Goal: Information Seeking & Learning: Learn about a topic

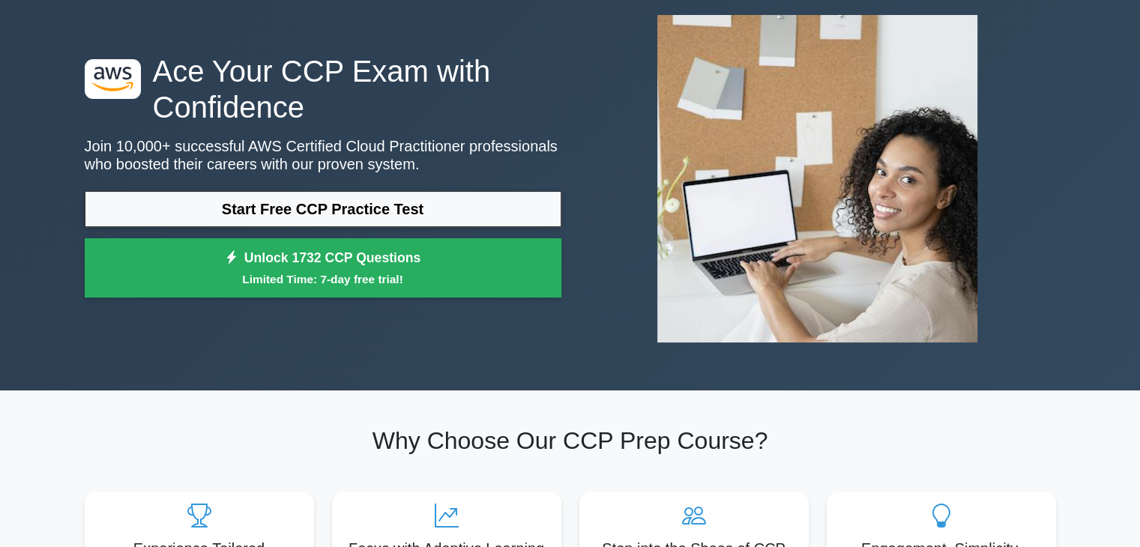
scroll to position [75, 0]
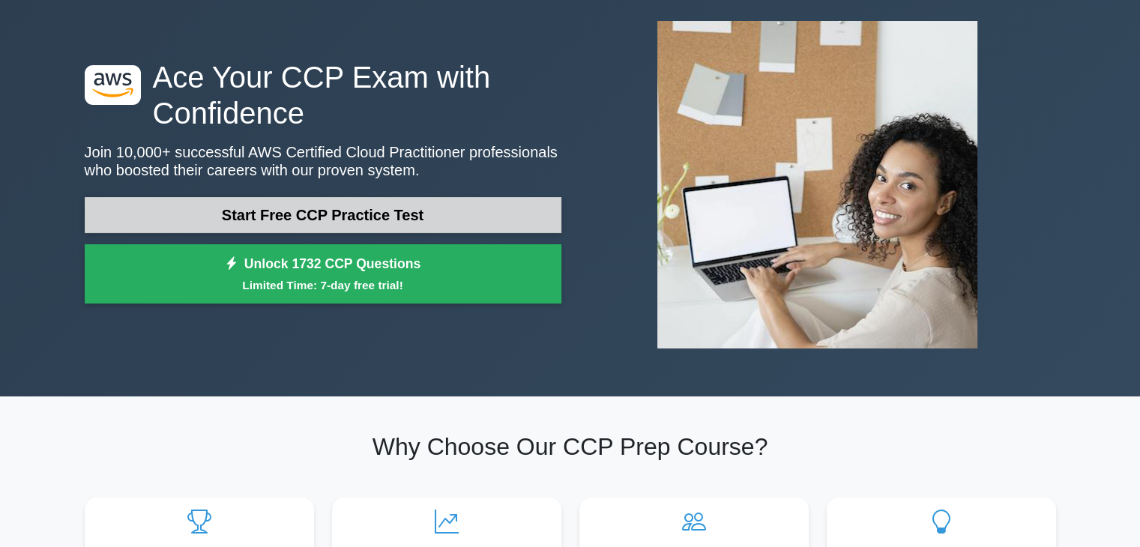
click at [349, 208] on link "Start Free CCP Practice Test" at bounding box center [323, 215] width 477 height 36
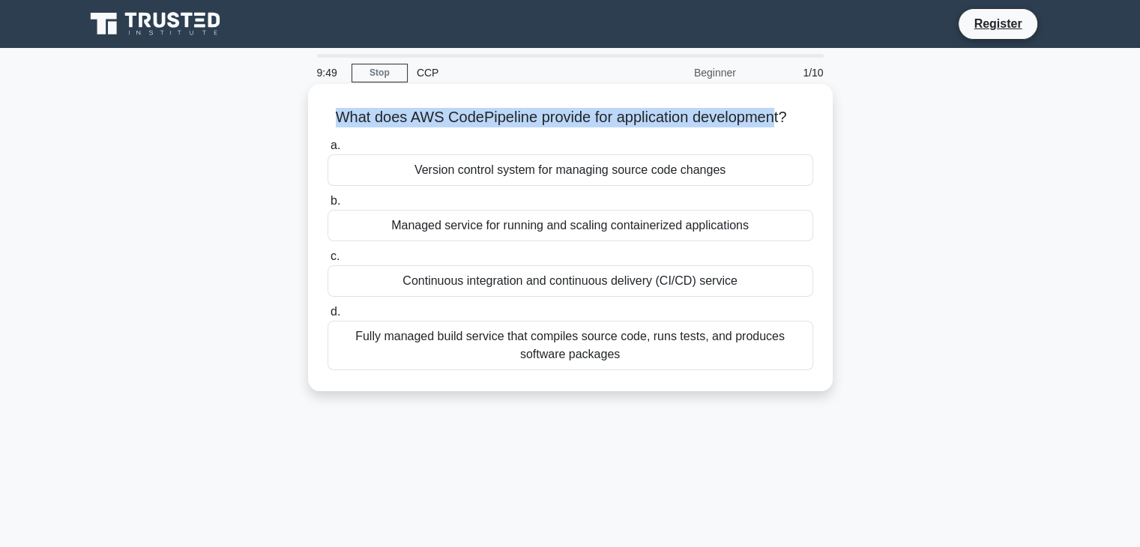
drag, startPoint x: 326, startPoint y: 120, endPoint x: 777, endPoint y: 121, distance: 450.6
click at [777, 121] on h5 "What does AWS CodePipeline provide for application development? .spinner_0XTQ{t…" at bounding box center [570, 117] width 489 height 19
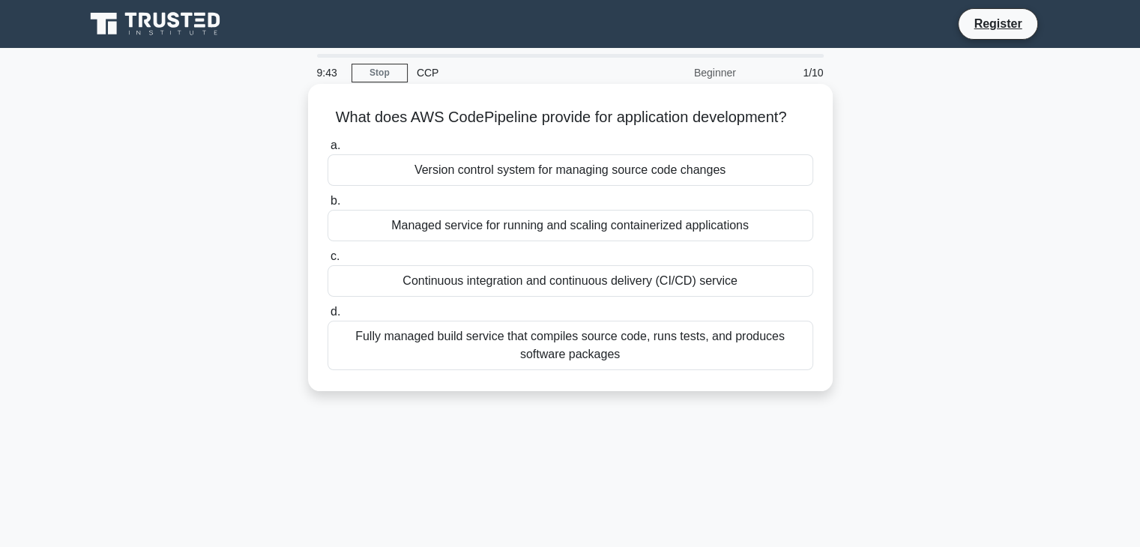
click at [530, 280] on div "Continuous integration and continuous delivery (CI/CD) service" at bounding box center [571, 280] width 486 height 31
click at [328, 262] on input "c. Continuous integration and continuous delivery (CI/CD) service" at bounding box center [328, 257] width 0 height 10
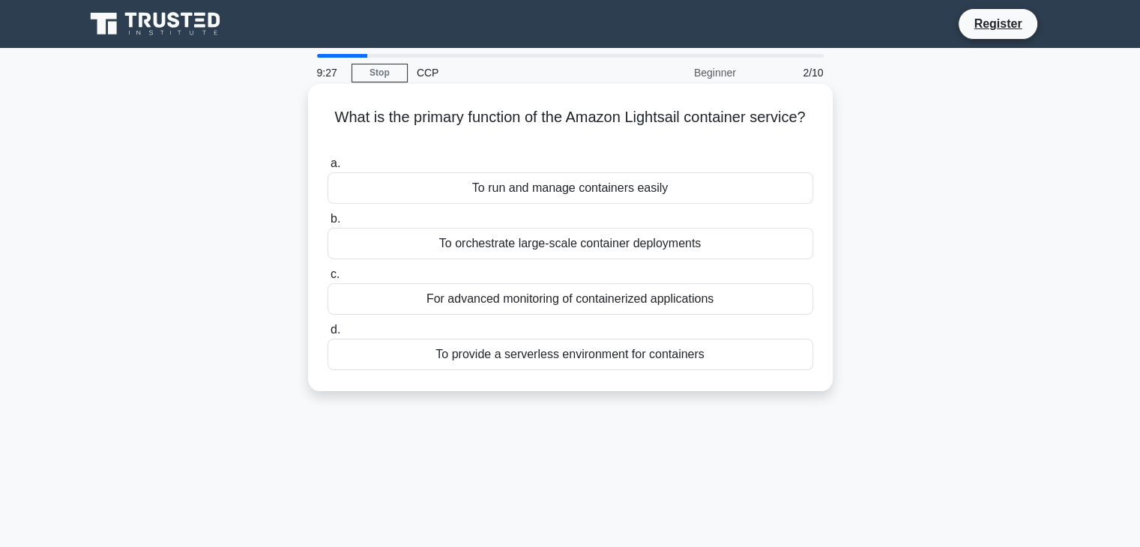
click at [578, 361] on div "To provide a serverless environment for containers" at bounding box center [571, 354] width 486 height 31
click at [328, 335] on input "d. To provide a serverless environment for containers" at bounding box center [328, 330] width 0 height 10
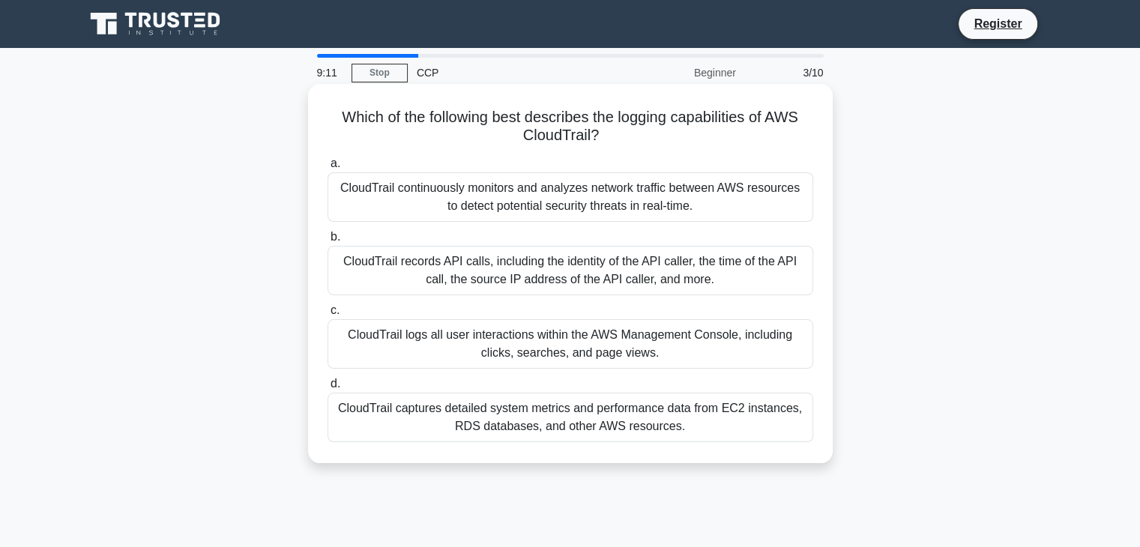
click at [494, 336] on div "CloudTrail logs all user interactions within the AWS Management Console, includ…" at bounding box center [571, 343] width 486 height 49
click at [328, 316] on input "c. CloudTrail logs all user interactions within the AWS Management Console, inc…" at bounding box center [328, 311] width 0 height 10
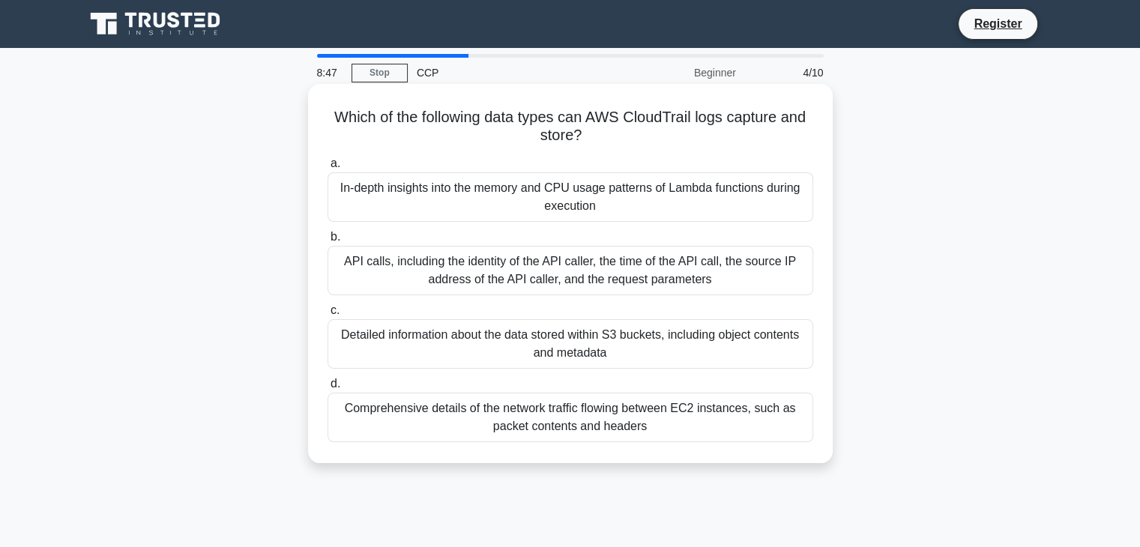
click at [516, 271] on div "API calls, including the identity of the API caller, the time of the API call, …" at bounding box center [571, 270] width 486 height 49
click at [328, 242] on input "b. API calls, including the identity of the API caller, the time of the API cal…" at bounding box center [328, 237] width 0 height 10
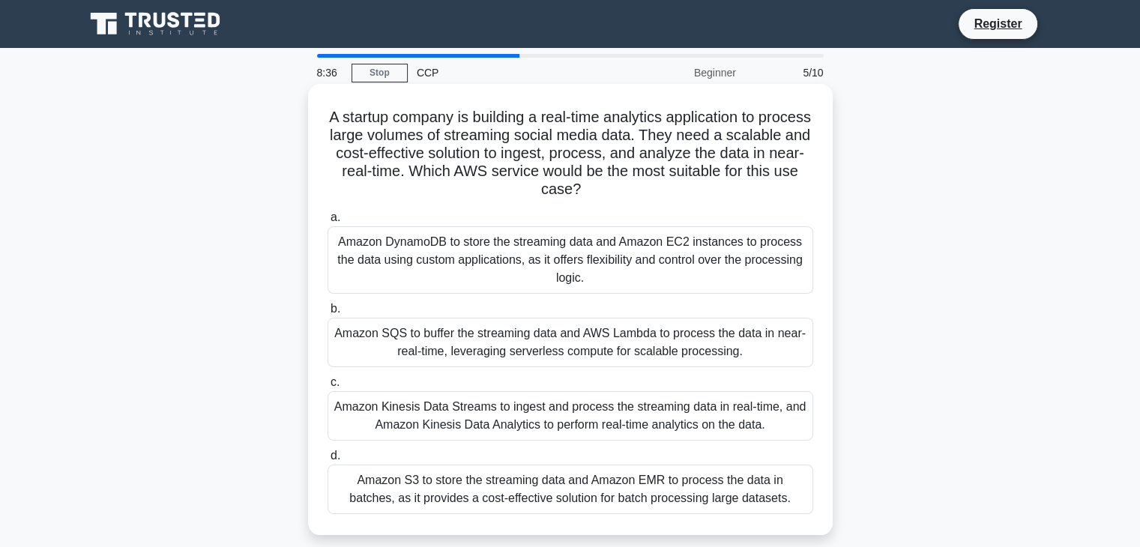
drag, startPoint x: 427, startPoint y: 161, endPoint x: 647, endPoint y: 190, distance: 222.4
click at [647, 190] on h5 "A startup company is building a real-time analytics application to process larg…" at bounding box center [570, 153] width 489 height 91
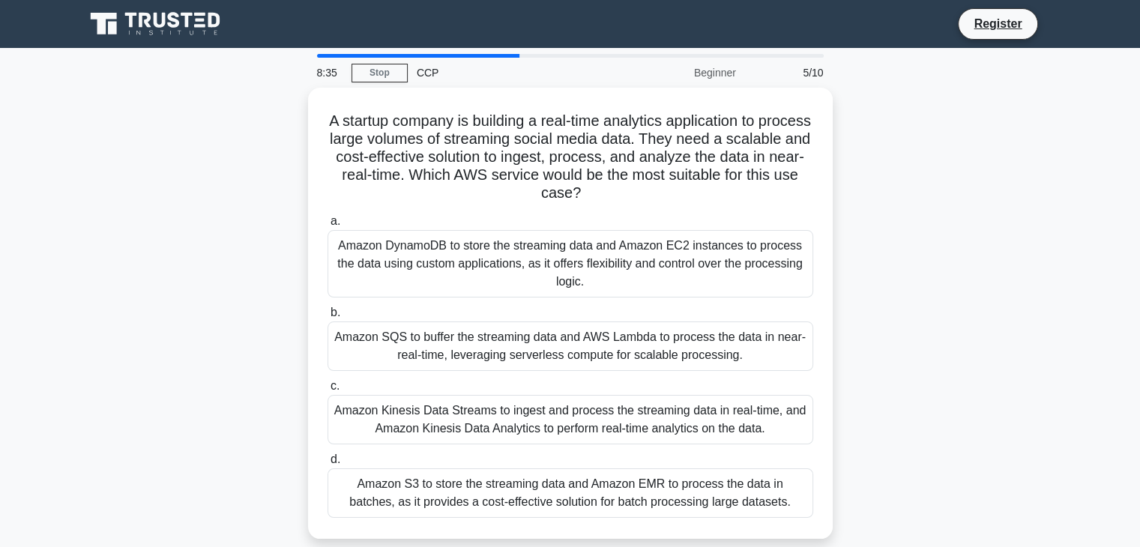
click at [255, 248] on div "A startup company is building a real-time analytics application to process larg…" at bounding box center [571, 322] width 990 height 469
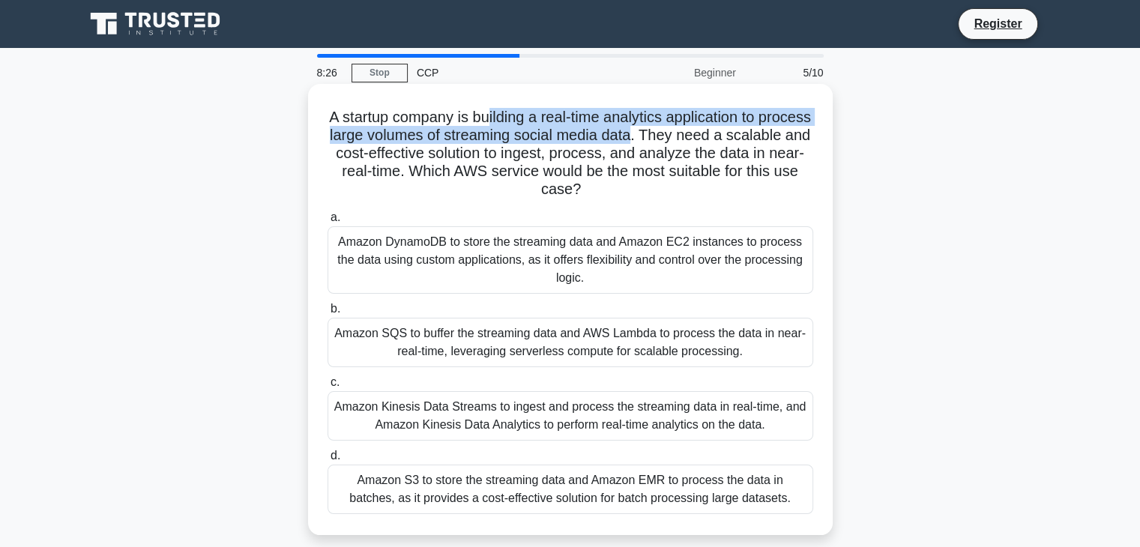
drag, startPoint x: 511, startPoint y: 120, endPoint x: 705, endPoint y: 136, distance: 194.8
click at [705, 136] on h5 "A startup company is building a real-time analytics application to process larg…" at bounding box center [570, 153] width 489 height 91
drag, startPoint x: 736, startPoint y: 133, endPoint x: 649, endPoint y: 196, distance: 107.4
click at [649, 196] on h5 "A startup company is building a real-time analytics application to process larg…" at bounding box center [570, 153] width 489 height 91
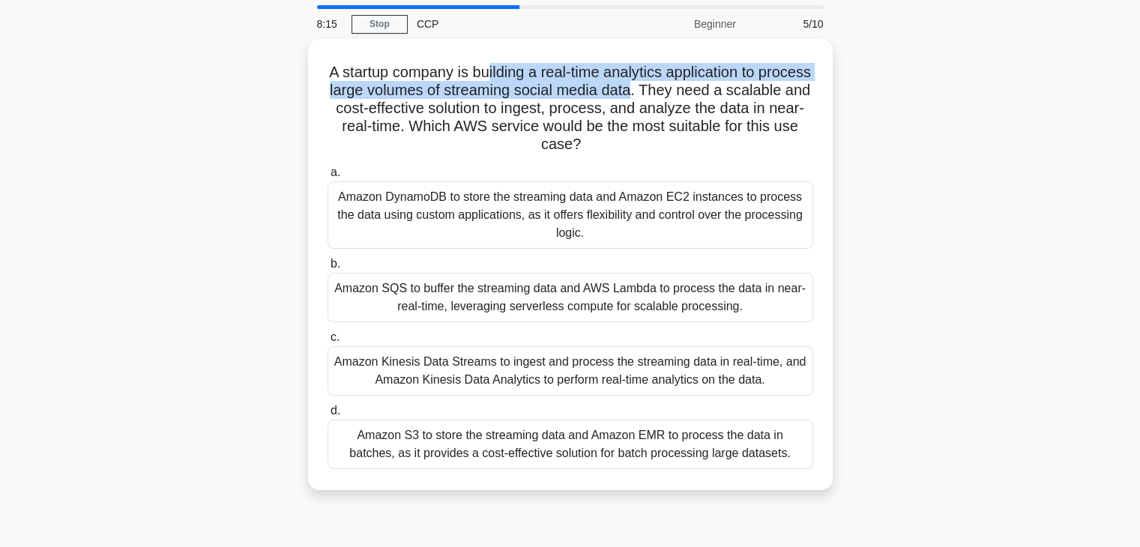
scroll to position [75, 0]
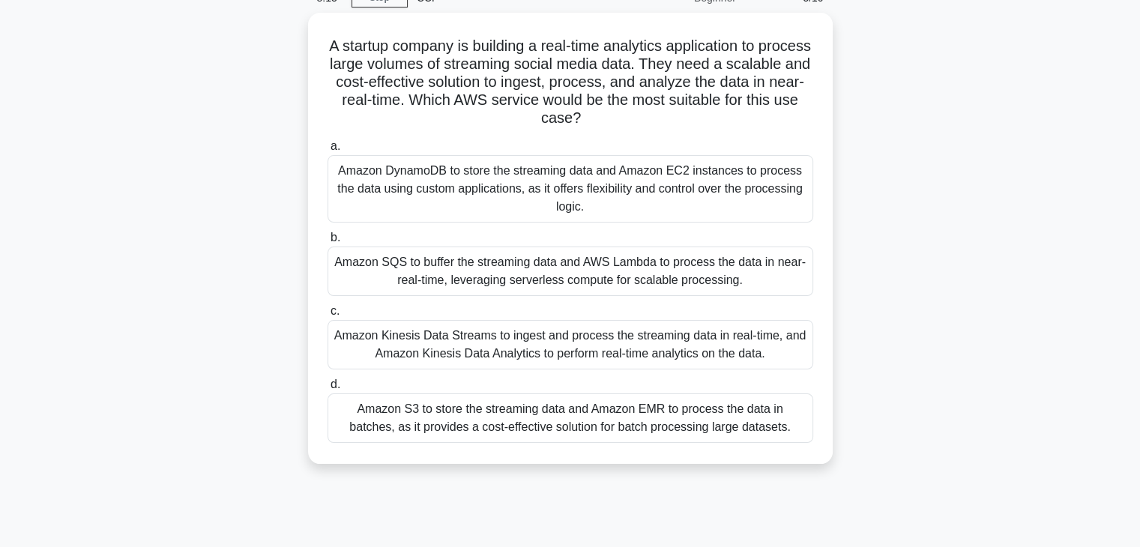
click at [187, 315] on div "A startup company is building a real-time analytics application to process larg…" at bounding box center [571, 247] width 990 height 469
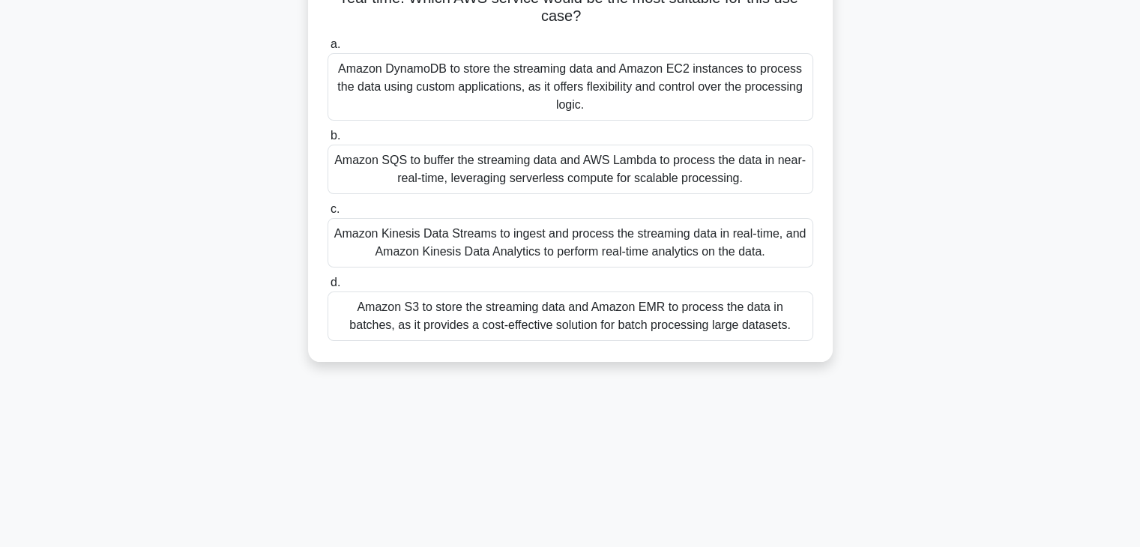
scroll to position [0, 0]
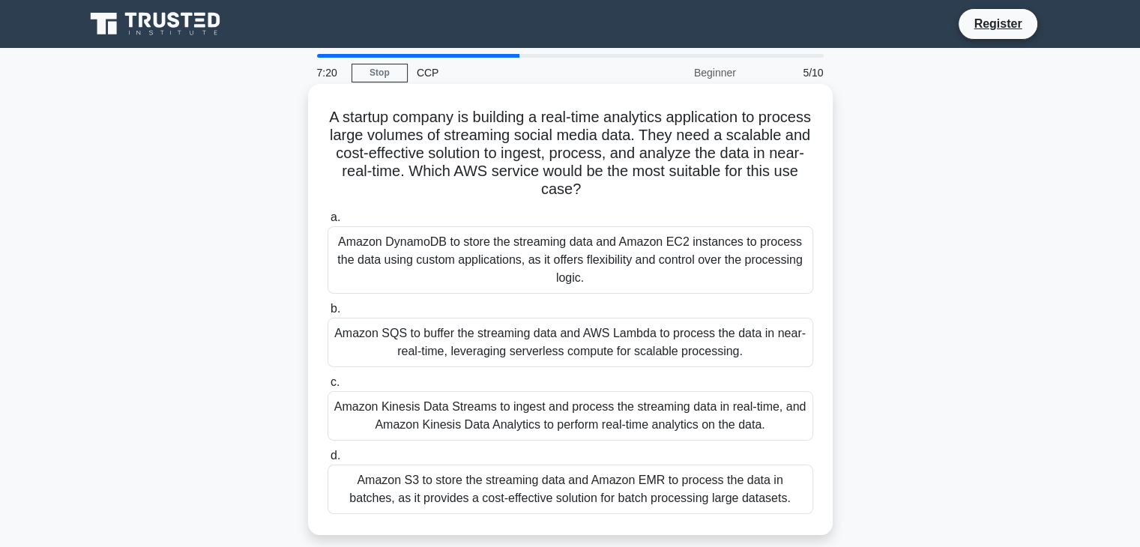
click at [531, 492] on div "Amazon S3 to store the streaming data and Amazon EMR to process the data in bat…" at bounding box center [571, 489] width 486 height 49
click at [328, 461] on input "d. Amazon S3 to store the streaming data and Amazon EMR to process the data in …" at bounding box center [328, 456] width 0 height 10
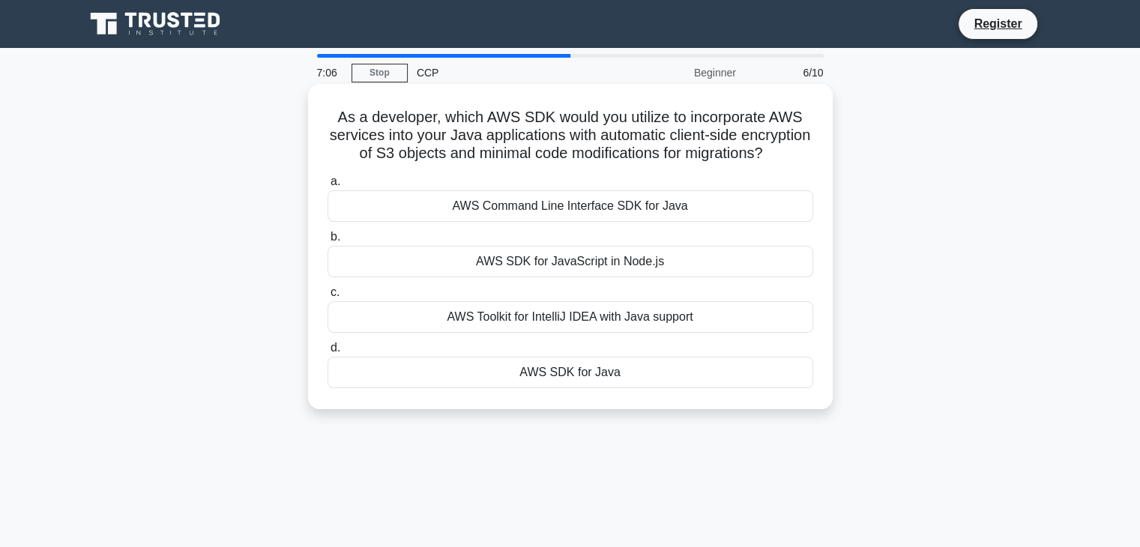
drag, startPoint x: 471, startPoint y: 131, endPoint x: 625, endPoint y: 169, distance: 159.1
click at [625, 163] on h5 "As a developer, which AWS SDK would you utilize to incorporate AWS services int…" at bounding box center [570, 135] width 489 height 55
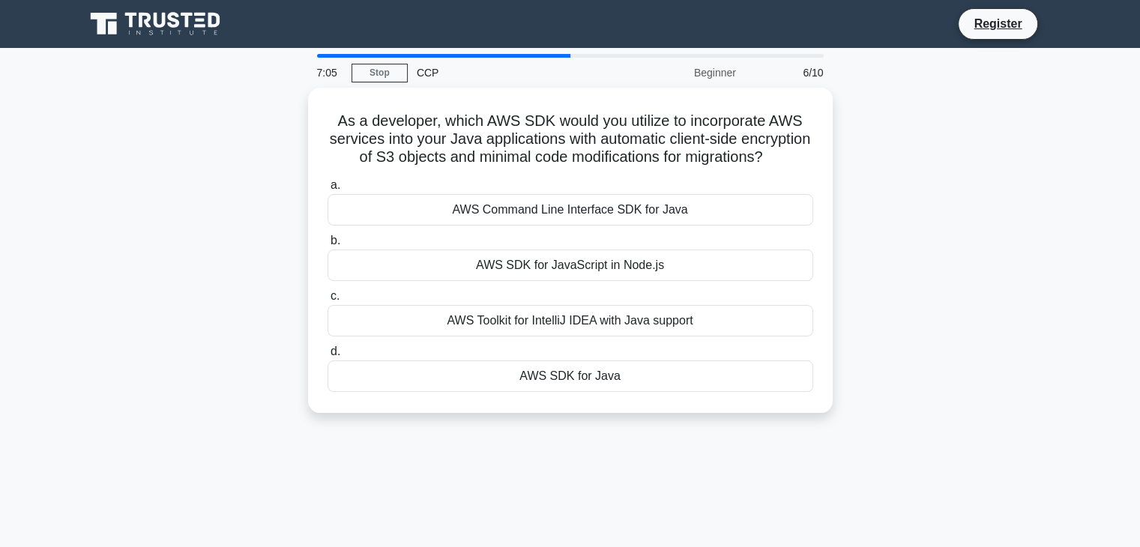
click at [166, 312] on div "As a developer, which AWS SDK would you utilize to incorporate AWS services int…" at bounding box center [571, 259] width 990 height 343
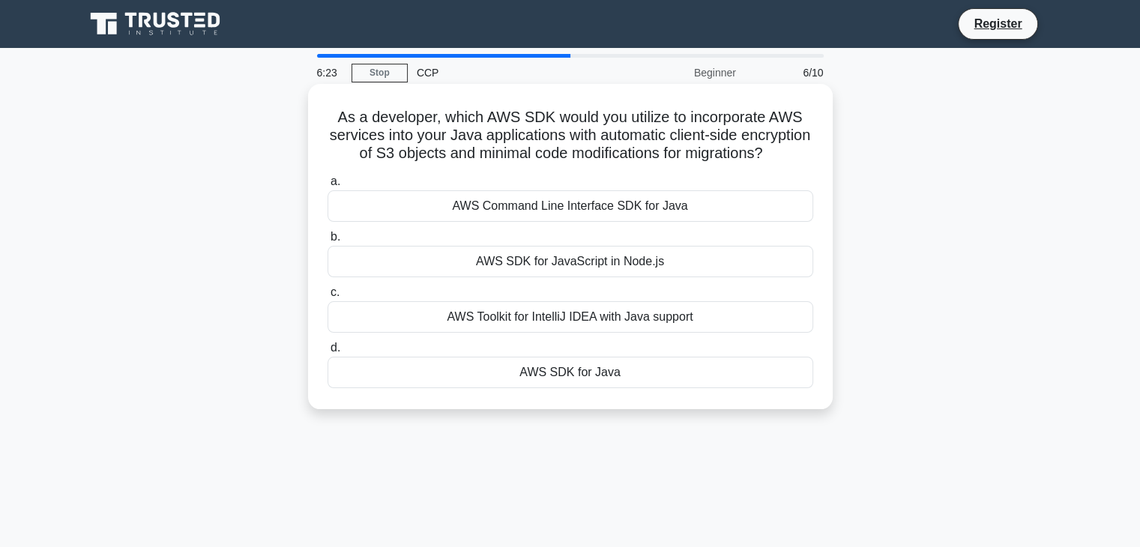
click at [559, 388] on div "AWS SDK for Java" at bounding box center [571, 372] width 486 height 31
click at [328, 353] on input "d. AWS SDK for Java" at bounding box center [328, 348] width 0 height 10
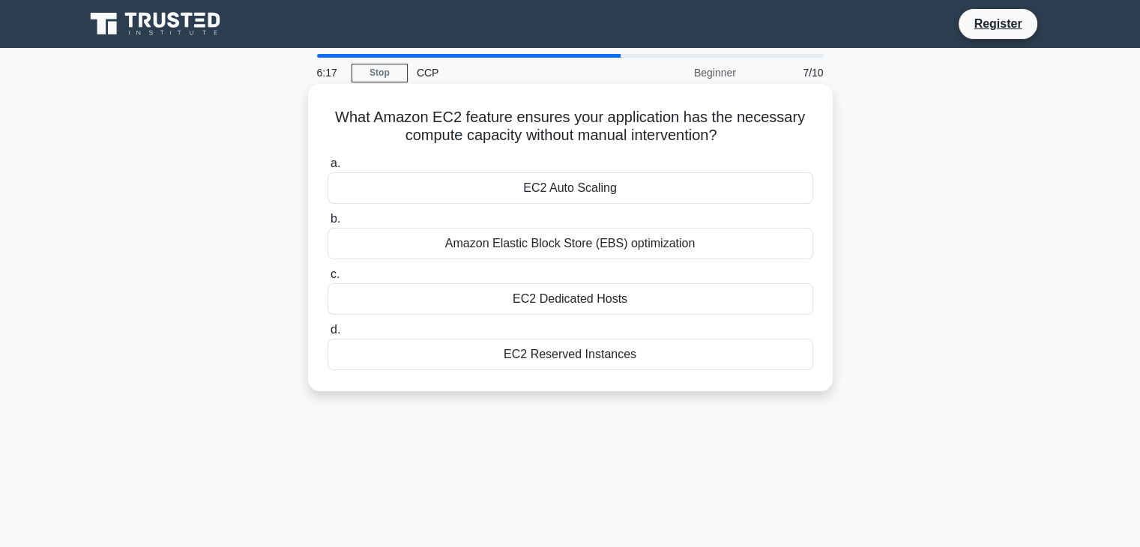
drag, startPoint x: 502, startPoint y: 139, endPoint x: 730, endPoint y: 145, distance: 228.0
click at [730, 145] on h5 "What Amazon EC2 feature ensures your application has the necessary compute capa…" at bounding box center [570, 126] width 489 height 37
click at [529, 118] on h5 "What Amazon EC2 feature ensures your application has the necessary compute capa…" at bounding box center [570, 126] width 489 height 37
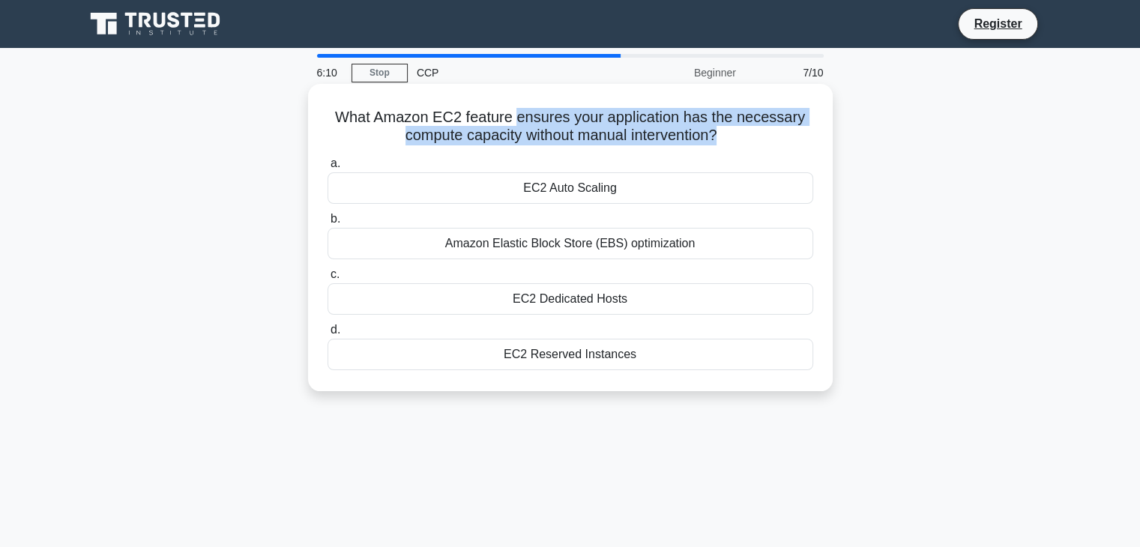
drag, startPoint x: 529, startPoint y: 118, endPoint x: 715, endPoint y: 136, distance: 186.8
click at [715, 136] on h5 "What Amazon EC2 feature ensures your application has the necessary compute capa…" at bounding box center [570, 126] width 489 height 37
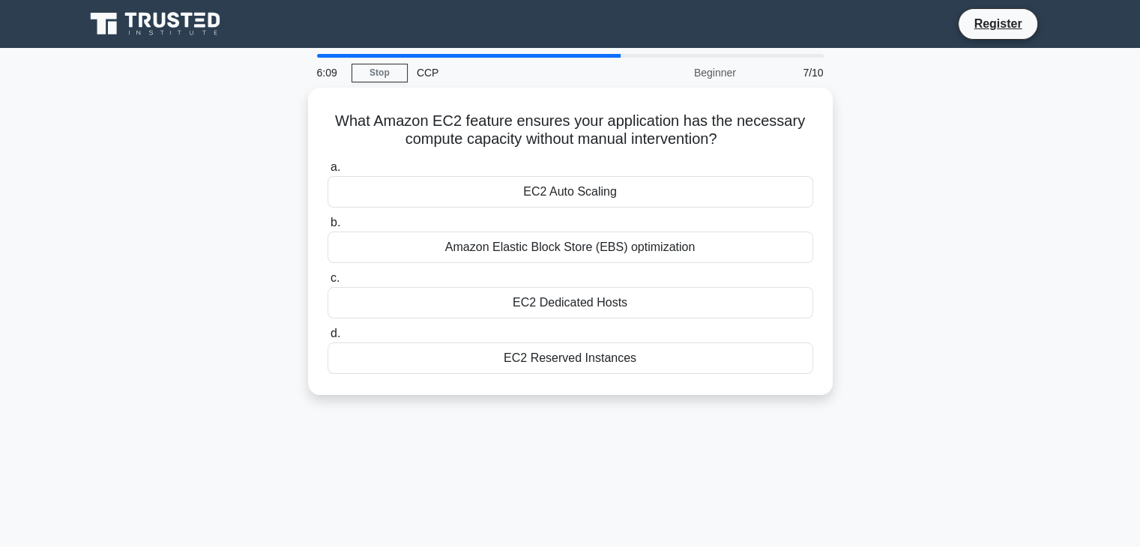
drag, startPoint x: 151, startPoint y: 283, endPoint x: 155, endPoint y: 276, distance: 7.7
click at [153, 283] on div "What Amazon EC2 feature ensures your application has the necessary compute capa…" at bounding box center [571, 250] width 990 height 325
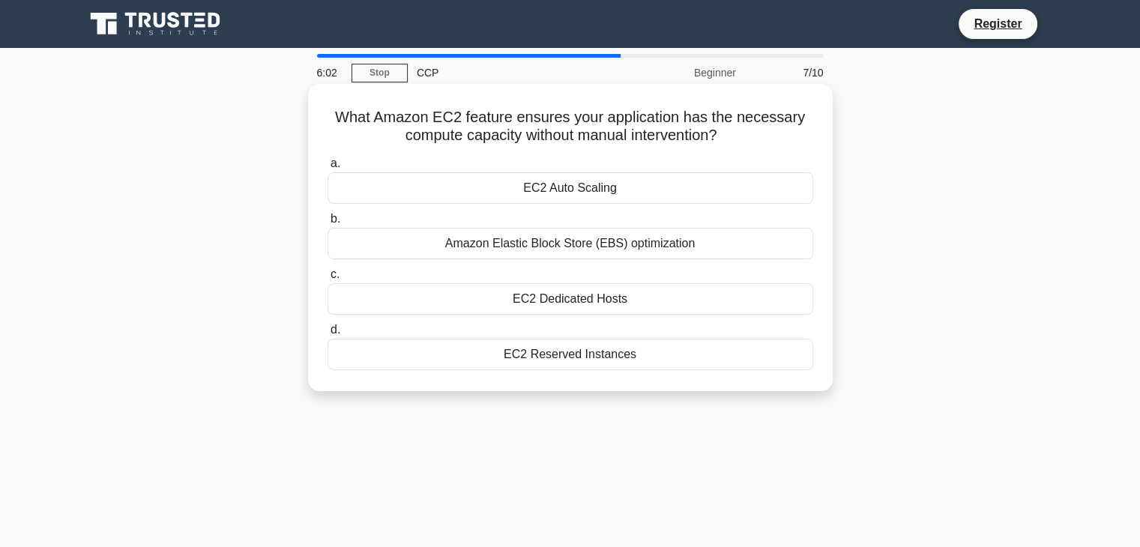
click at [604, 187] on div "EC2 Auto Scaling" at bounding box center [571, 187] width 486 height 31
click at [328, 169] on input "a. EC2 Auto Scaling" at bounding box center [328, 164] width 0 height 10
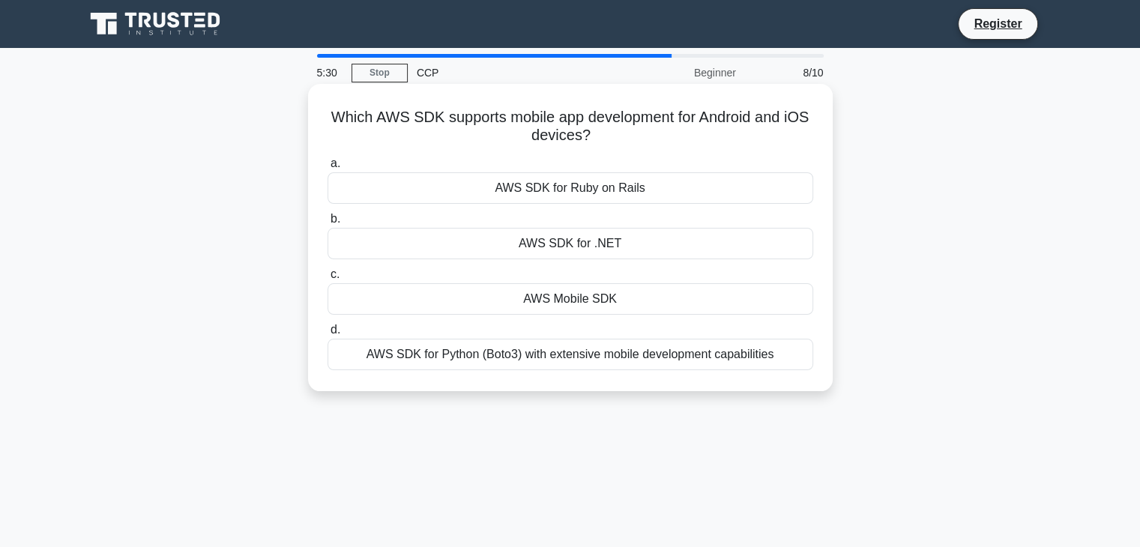
click at [562, 297] on div "AWS Mobile SDK" at bounding box center [571, 298] width 486 height 31
click at [328, 280] on input "c. AWS Mobile SDK" at bounding box center [328, 275] width 0 height 10
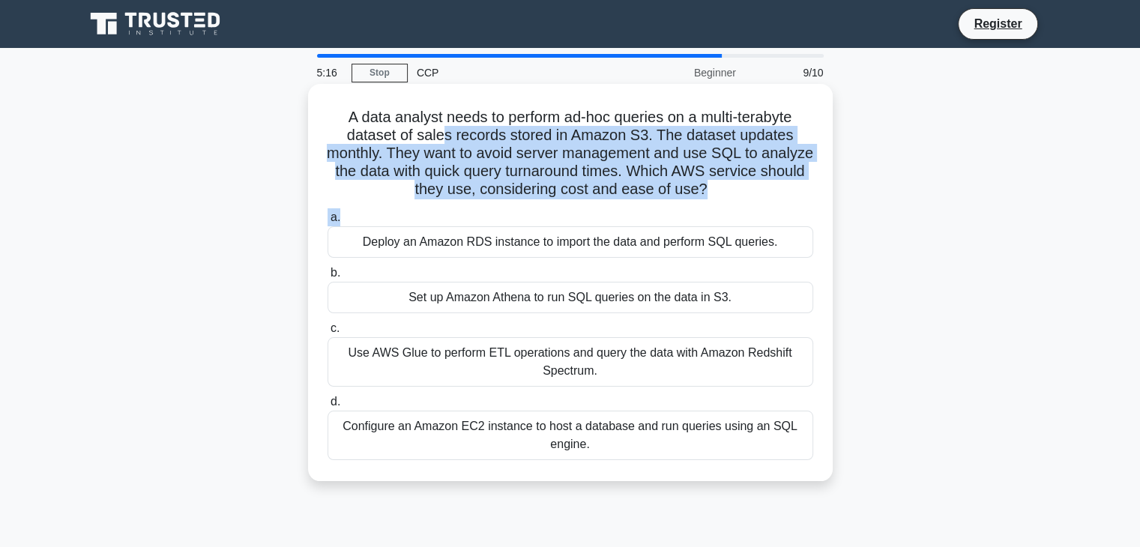
drag, startPoint x: 441, startPoint y: 129, endPoint x: 754, endPoint y: 205, distance: 322.4
click at [754, 205] on div "A data analyst needs to perform ad-hoc queries on a multi-terabyte dataset of s…" at bounding box center [570, 282] width 513 height 385
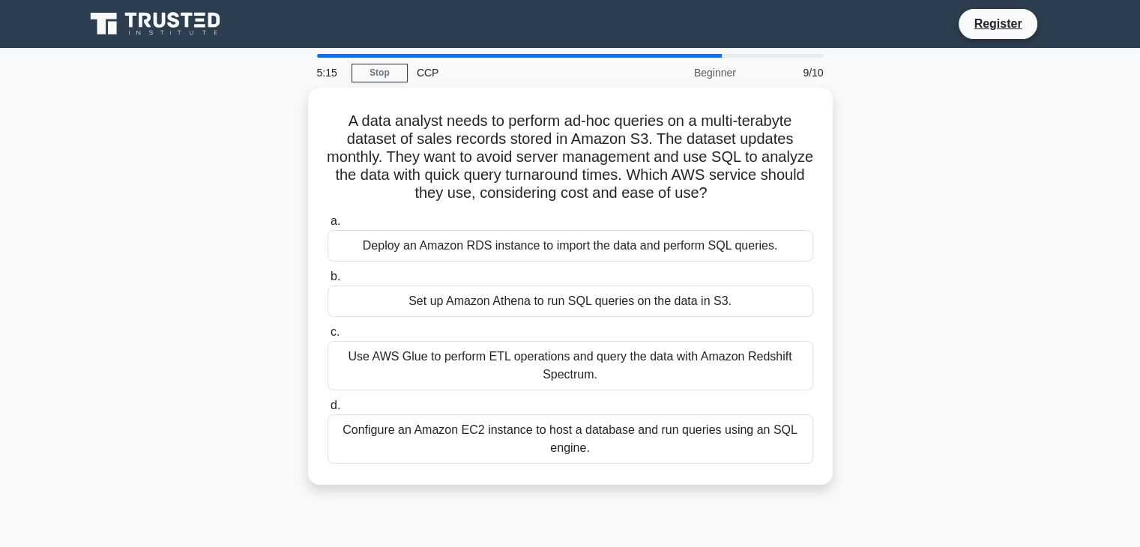
click at [239, 282] on div "A data analyst needs to perform ad-hoc queries on a multi-terabyte dataset of s…" at bounding box center [571, 295] width 990 height 415
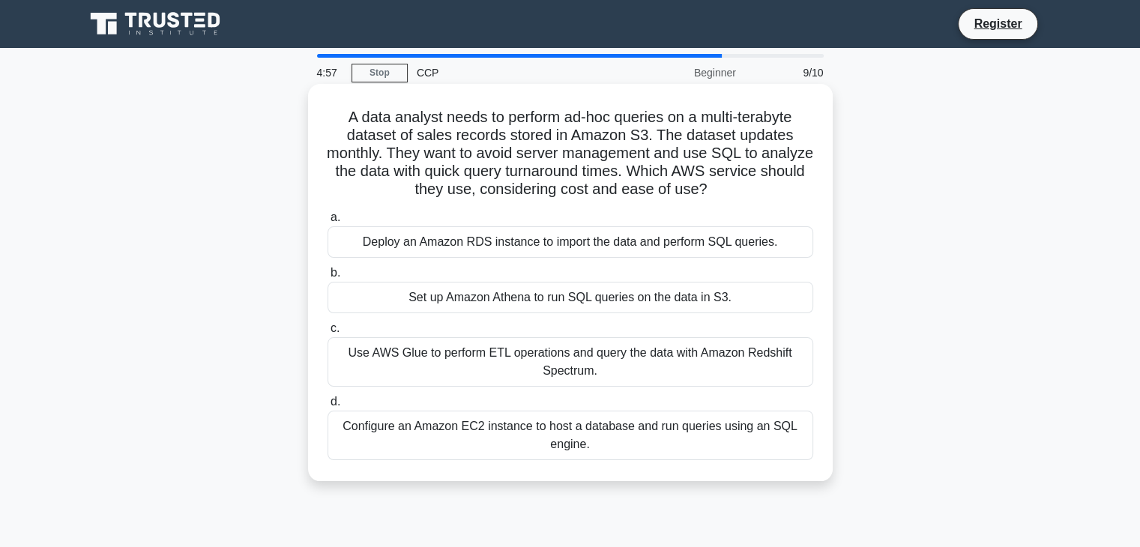
drag, startPoint x: 340, startPoint y: 113, endPoint x: 754, endPoint y: 189, distance: 420.8
click at [763, 191] on h5 "A data analyst needs to perform ad-hoc queries on a multi-terabyte dataset of s…" at bounding box center [570, 153] width 489 height 91
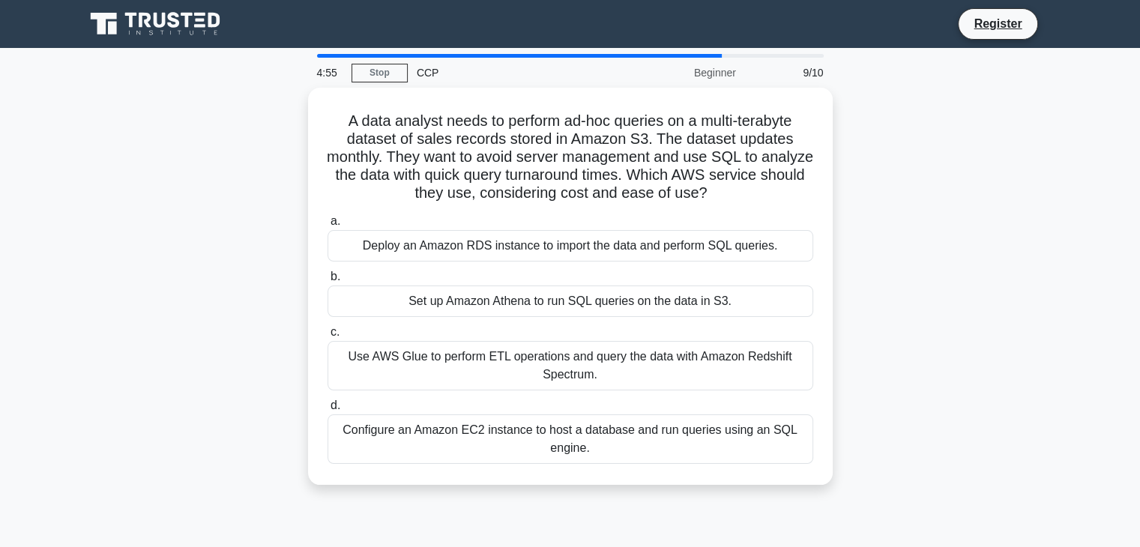
click at [207, 193] on div "A data analyst needs to perform ad-hoc queries on a multi-terabyte dataset of s…" at bounding box center [571, 295] width 990 height 415
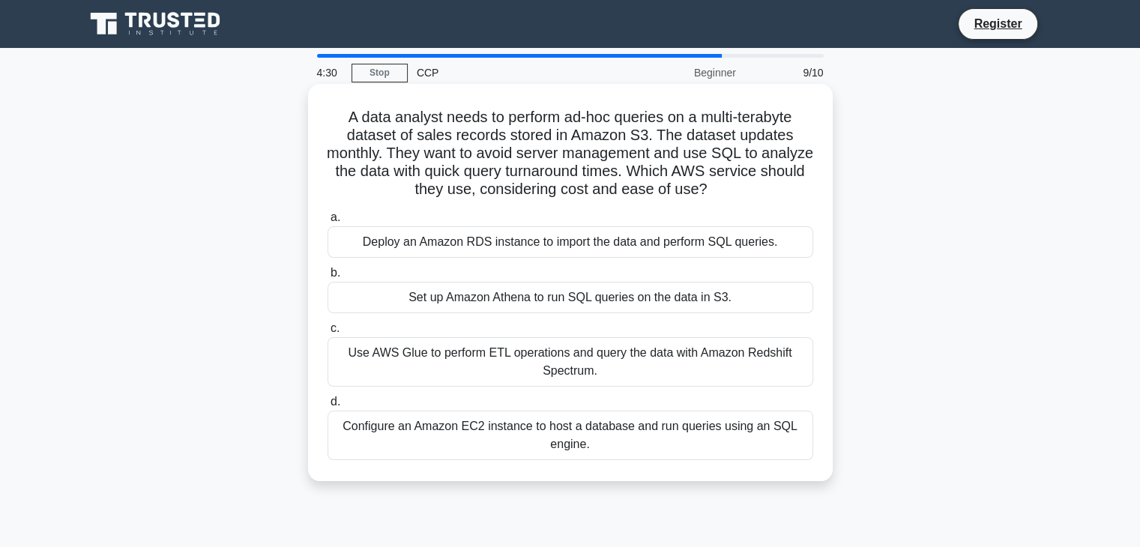
click at [393, 356] on div "Use AWS Glue to perform ETL operations and query the data with Amazon Redshift …" at bounding box center [571, 361] width 486 height 49
click at [328, 334] on input "c. Use AWS Glue to perform ETL operations and query the data with Amazon Redshi…" at bounding box center [328, 329] width 0 height 10
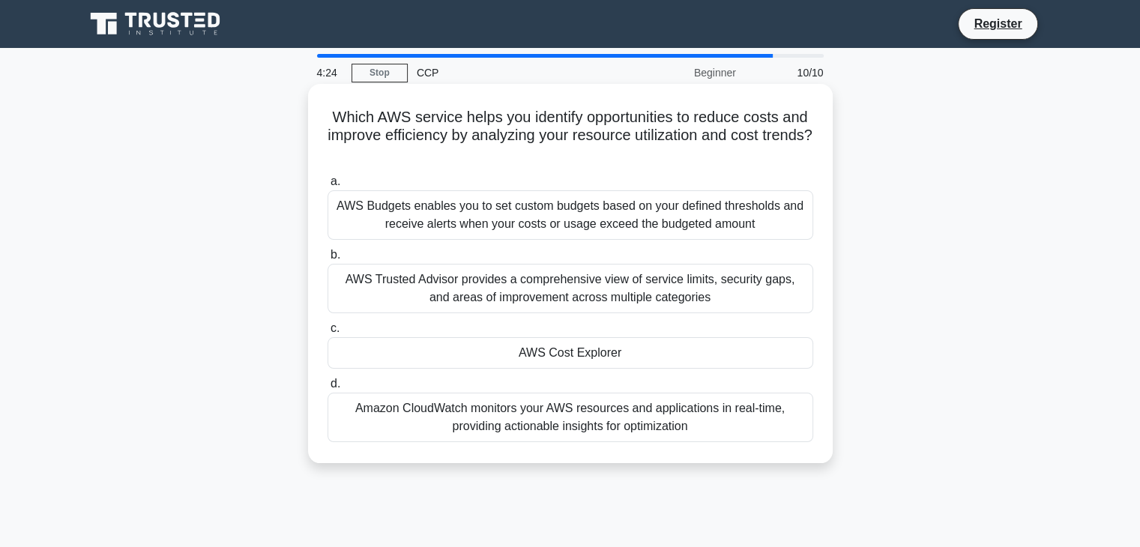
drag, startPoint x: 432, startPoint y: 140, endPoint x: 712, endPoint y: 148, distance: 279.8
click at [712, 148] on h5 "Which AWS service helps you identify opportunities to reduce costs and improve …" at bounding box center [570, 135] width 489 height 55
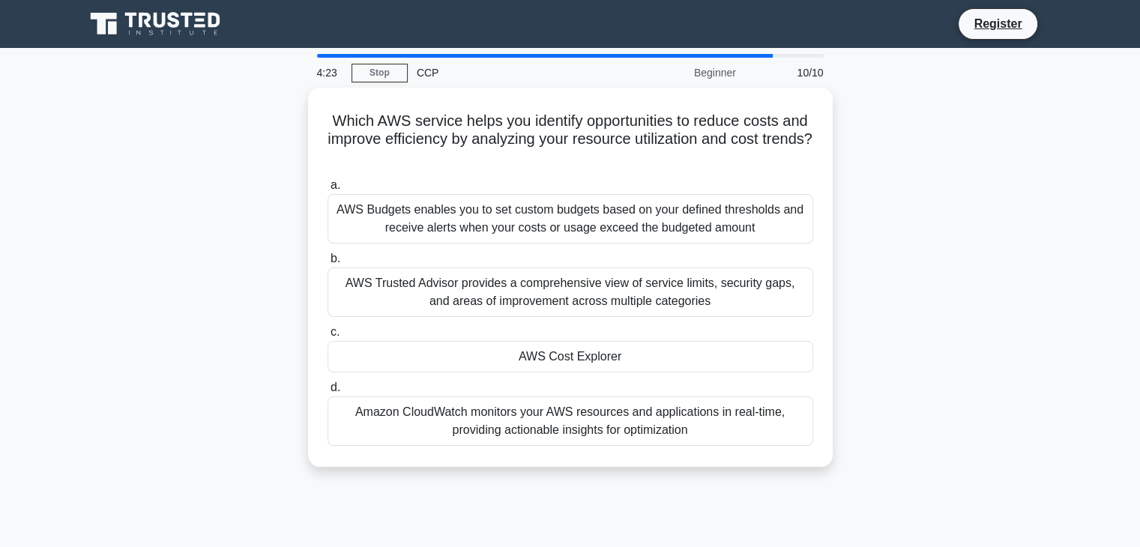
click at [180, 217] on div "Which AWS service helps you identify opportunities to reduce costs and improve …" at bounding box center [571, 286] width 990 height 397
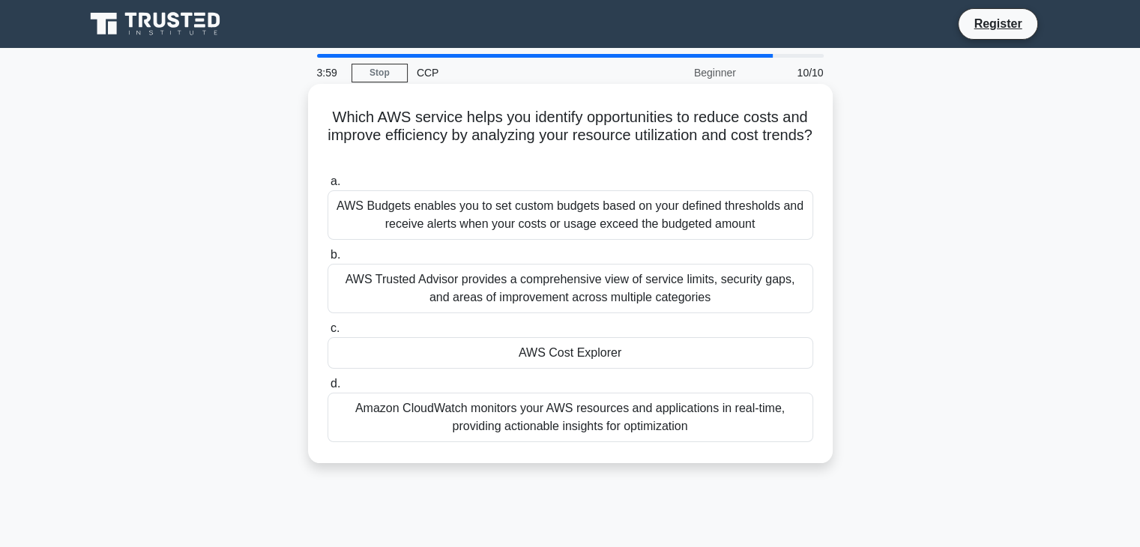
click at [487, 214] on div "AWS Budgets enables you to set custom budgets based on your defined thresholds …" at bounding box center [571, 214] width 486 height 49
click at [328, 187] on input "a. AWS Budgets enables you to set custom budgets based on your defined threshol…" at bounding box center [328, 182] width 0 height 10
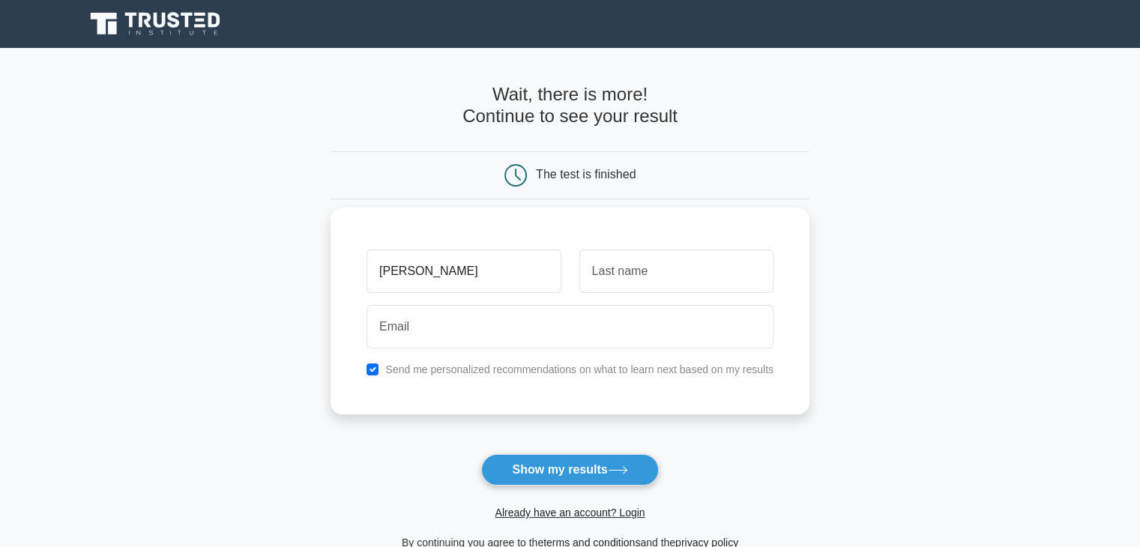
type input "shubham"
click at [685, 280] on input "text" at bounding box center [677, 271] width 194 height 43
type input "arora"
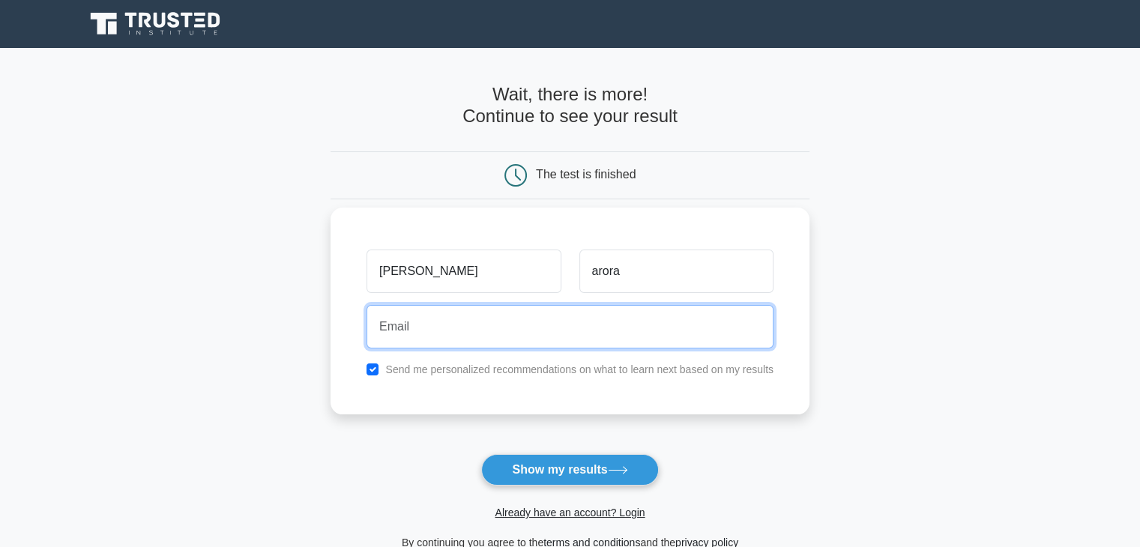
click at [553, 327] on input "email" at bounding box center [570, 326] width 407 height 43
type input "shubhamarora4323@gmail.com"
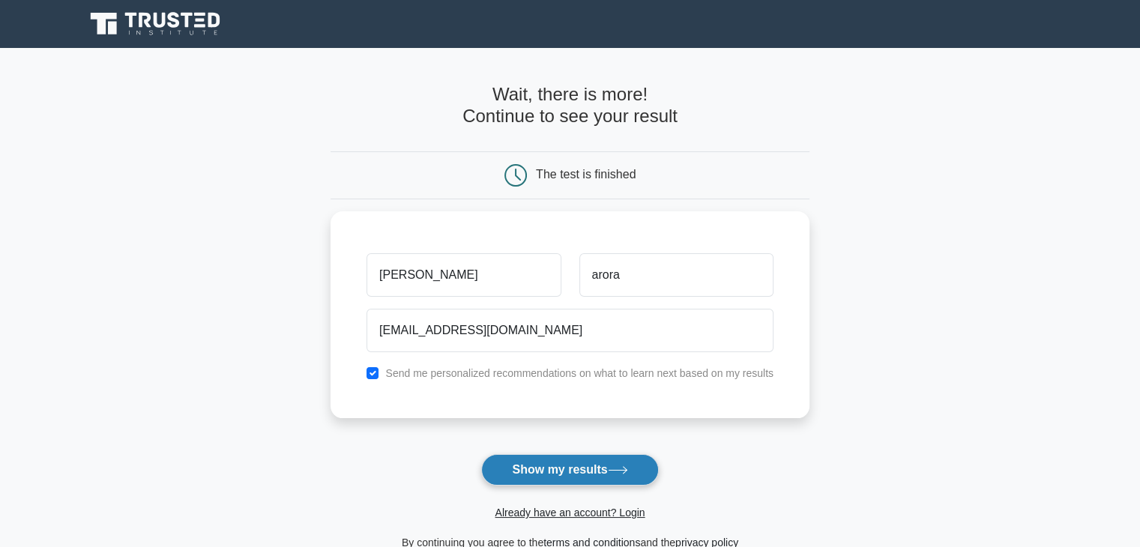
click at [549, 478] on button "Show my results" at bounding box center [569, 469] width 177 height 31
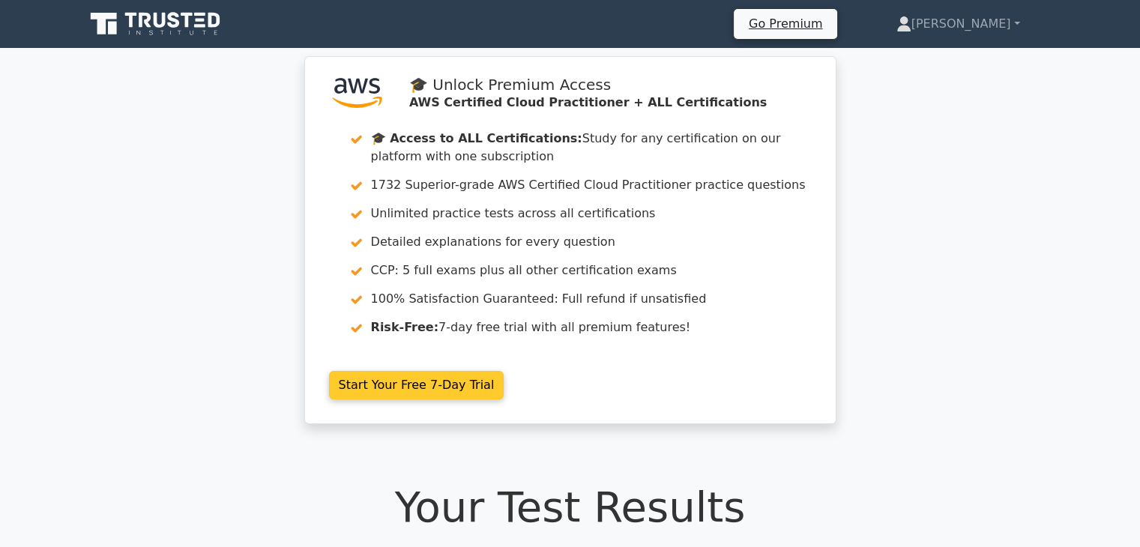
click at [397, 386] on link "Start Your Free 7-Day Trial" at bounding box center [416, 385] width 175 height 28
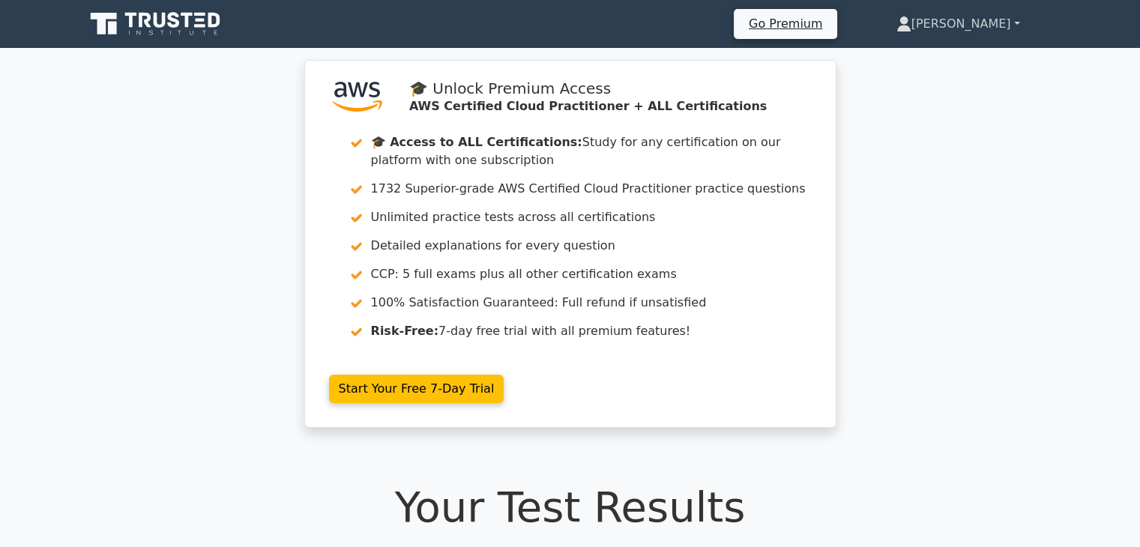
click at [973, 22] on link "[PERSON_NAME]" at bounding box center [959, 24] width 196 height 30
click at [1016, 22] on link "[PERSON_NAME]" at bounding box center [959, 24] width 196 height 30
click at [993, 25] on link "[PERSON_NAME]" at bounding box center [959, 24] width 196 height 30
click at [177, 16] on icon at bounding box center [174, 20] width 12 height 16
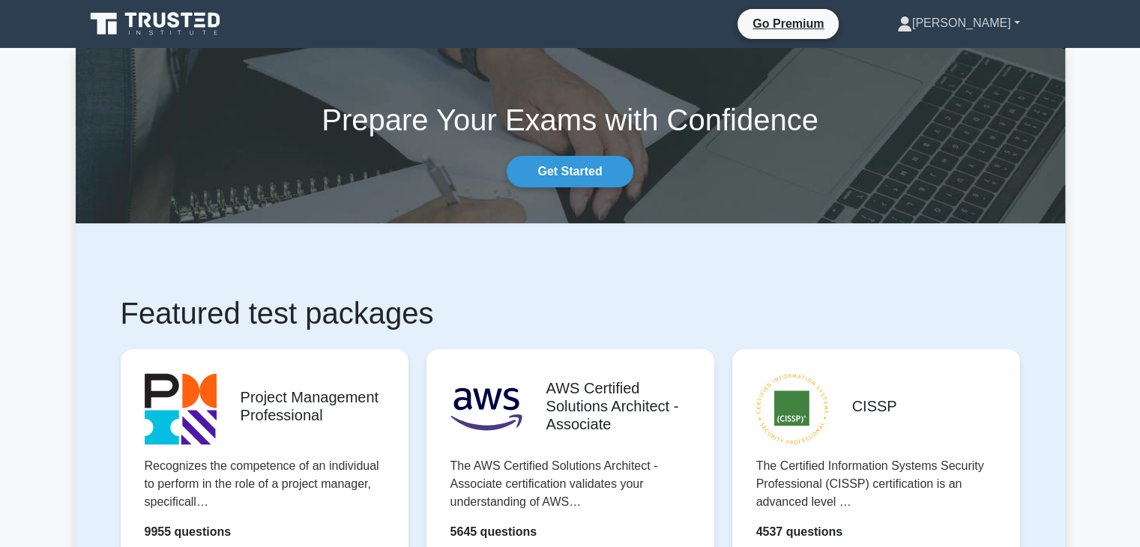
click at [1011, 19] on link "[PERSON_NAME]" at bounding box center [959, 23] width 195 height 30
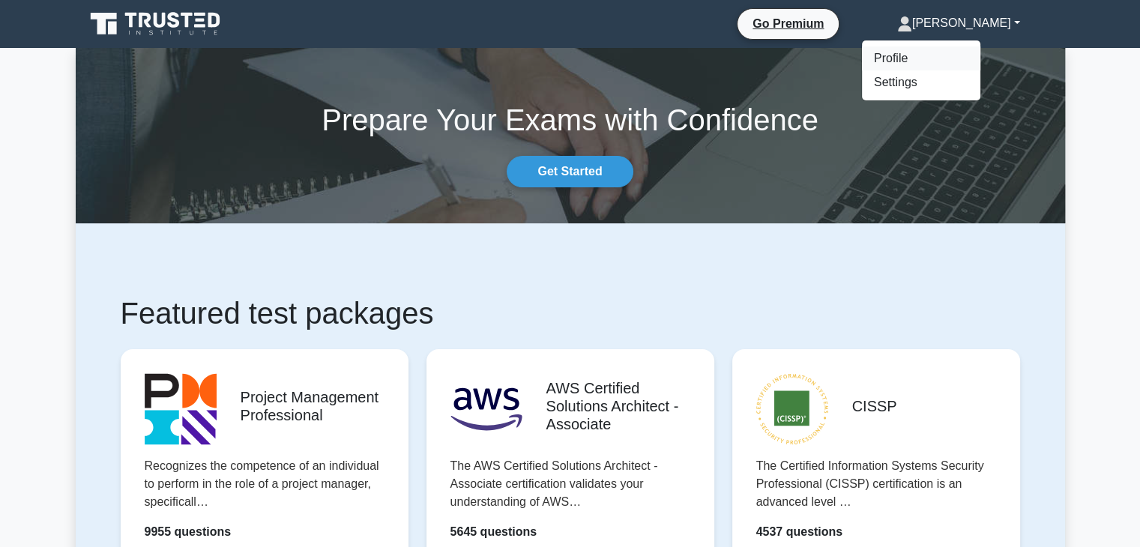
click at [940, 55] on link "Profile" at bounding box center [921, 58] width 118 height 24
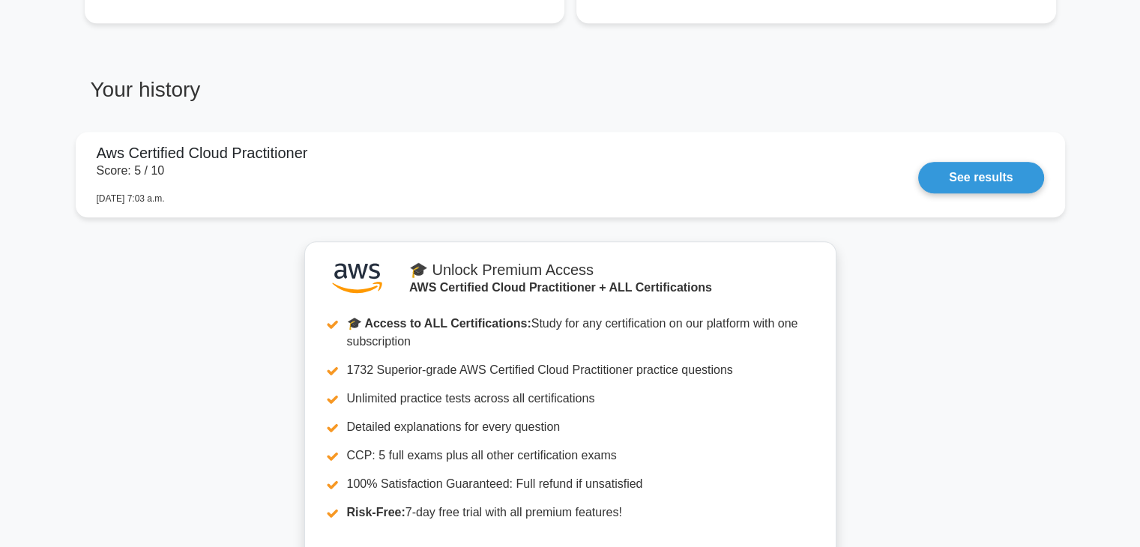
scroll to position [1275, 0]
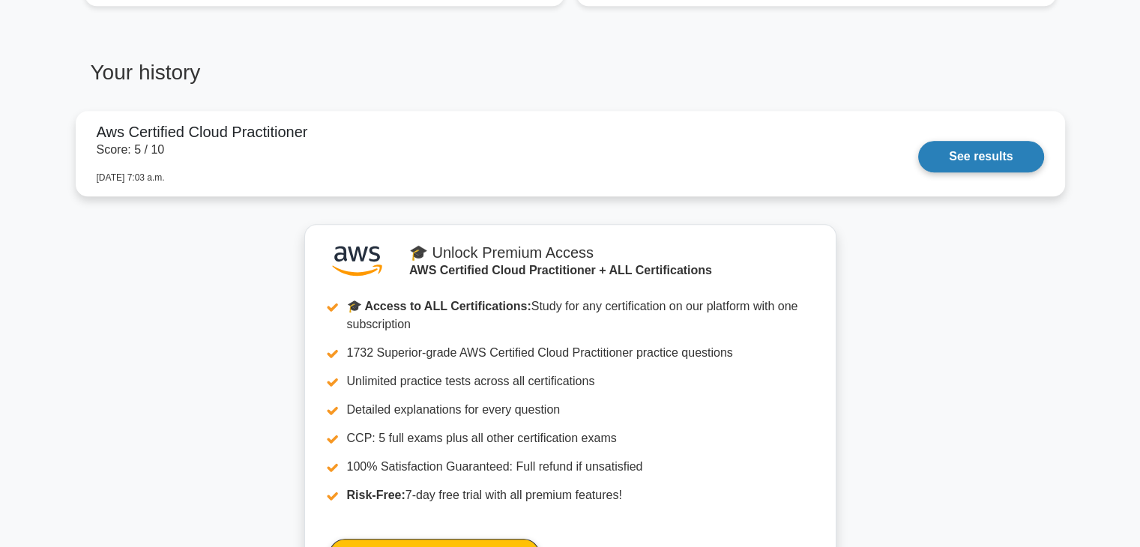
click at [985, 150] on link "See results" at bounding box center [981, 156] width 125 height 31
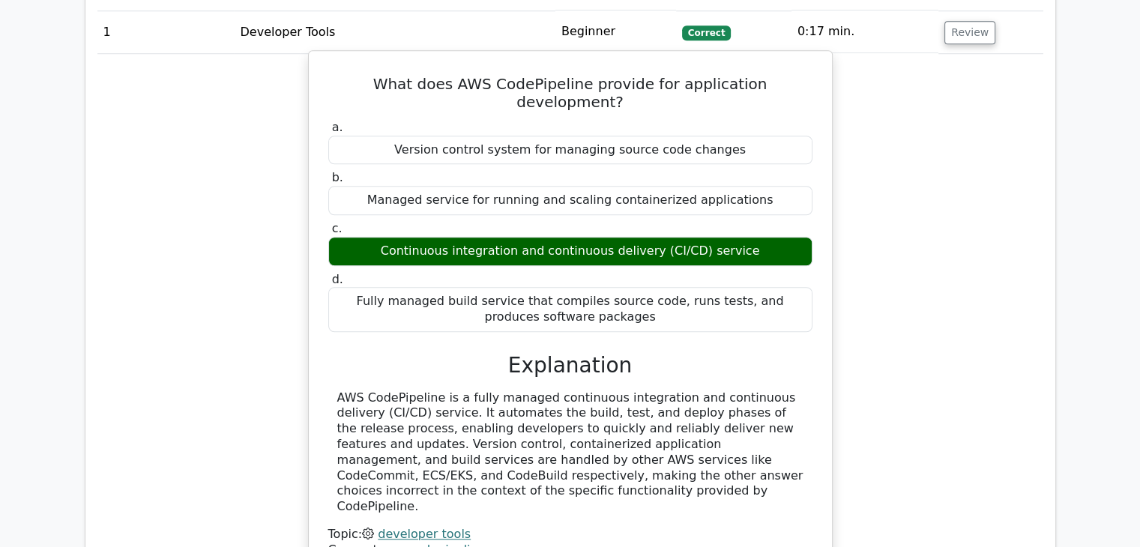
scroll to position [1200, 0]
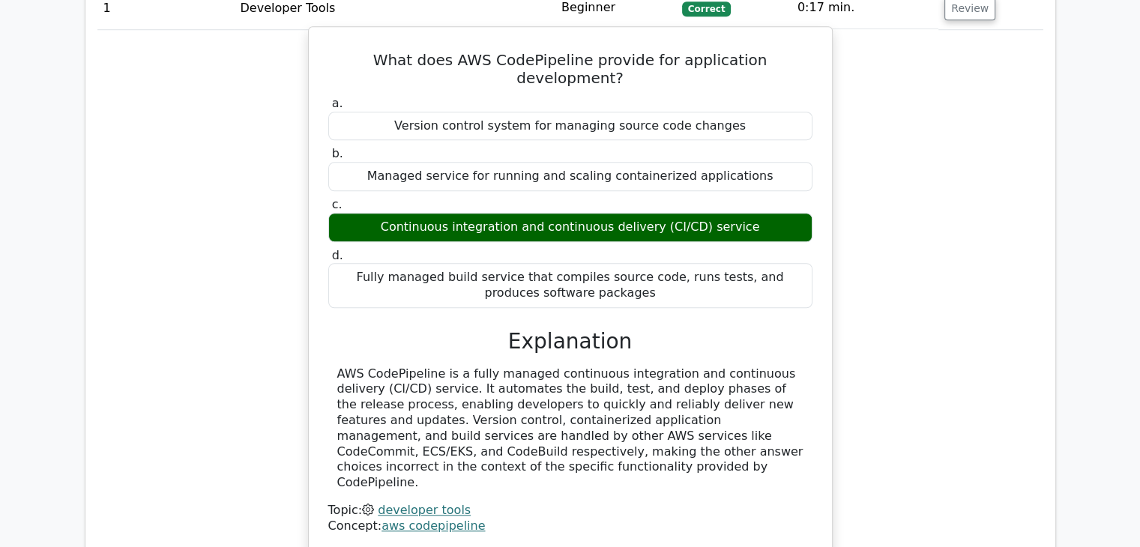
drag, startPoint x: 391, startPoint y: 361, endPoint x: 788, endPoint y: 437, distance: 404.6
click at [788, 437] on div "AWS CodePipeline is a fully managed continuous integration and continuous deliv…" at bounding box center [570, 429] width 466 height 124
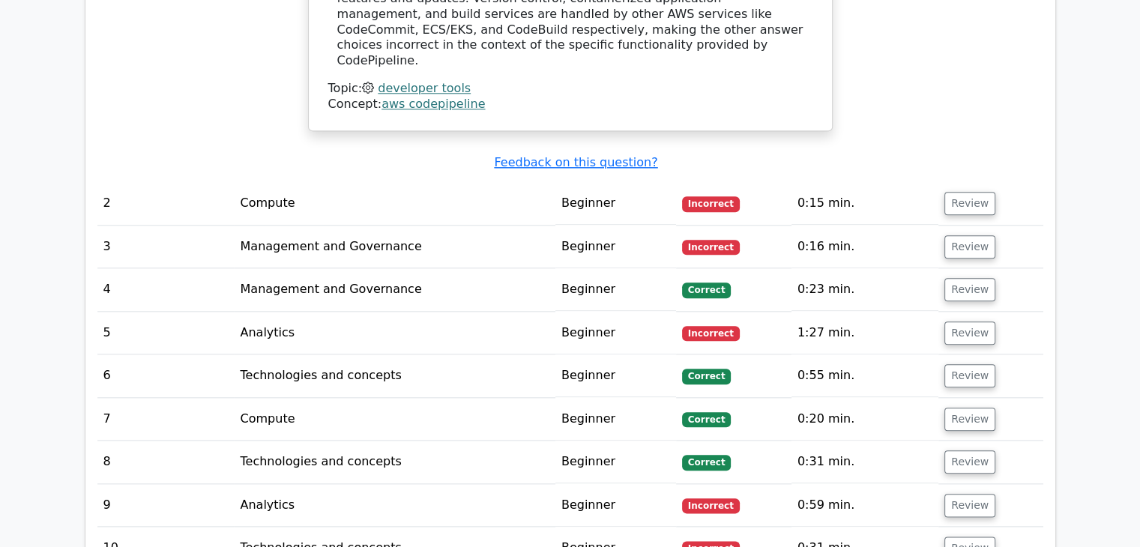
scroll to position [1650, 0]
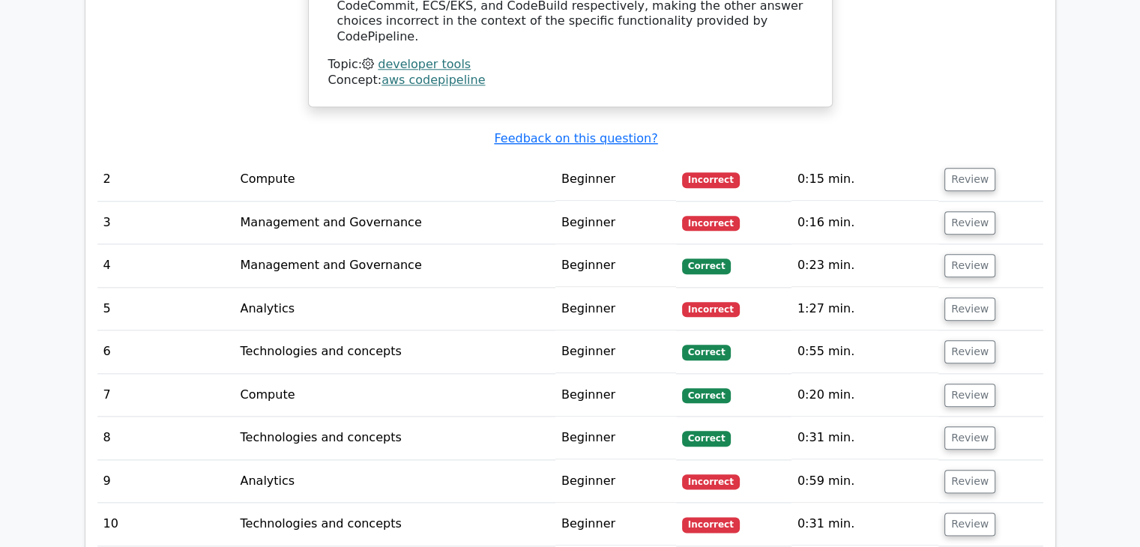
click at [200, 158] on td "2" at bounding box center [165, 179] width 137 height 43
click at [241, 158] on td "Compute" at bounding box center [394, 179] width 321 height 43
click at [958, 168] on button "Review" at bounding box center [970, 179] width 51 height 23
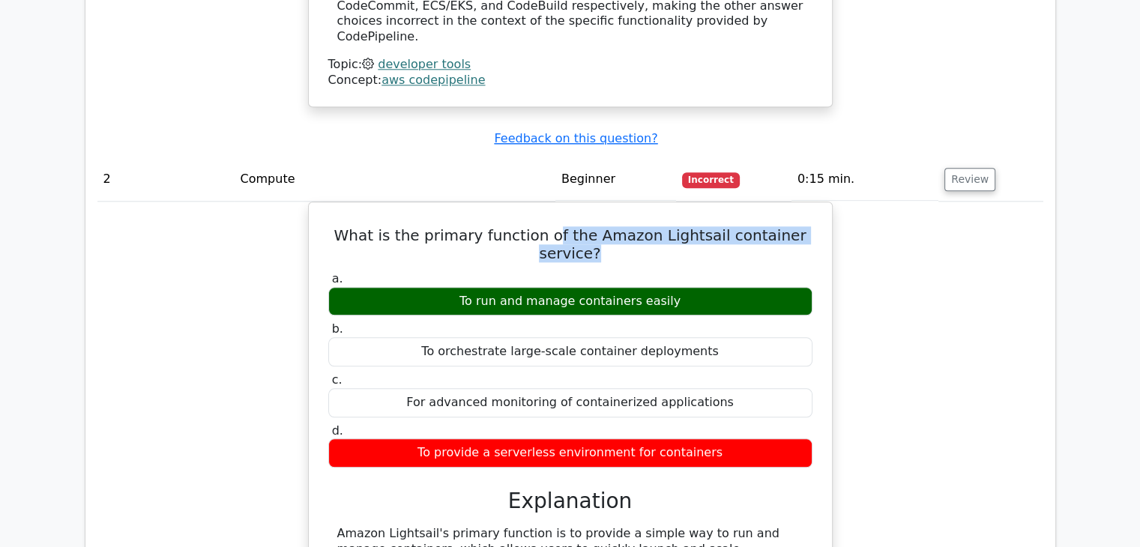
drag, startPoint x: 532, startPoint y: 193, endPoint x: 844, endPoint y: 208, distance: 311.5
click at [844, 208] on div "What is the primary function of the Amazon Lightsail container service? a. To r…" at bounding box center [570, 544] width 946 height 685
click at [172, 258] on div "What is the primary function of the Amazon Lightsail container service? a. To r…" at bounding box center [570, 544] width 946 height 685
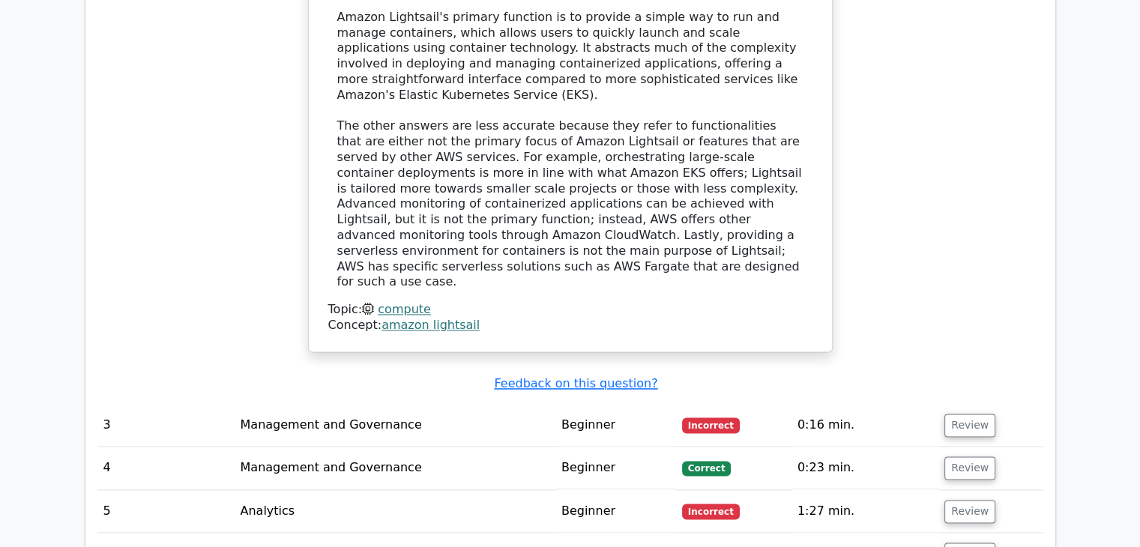
scroll to position [2249, 0]
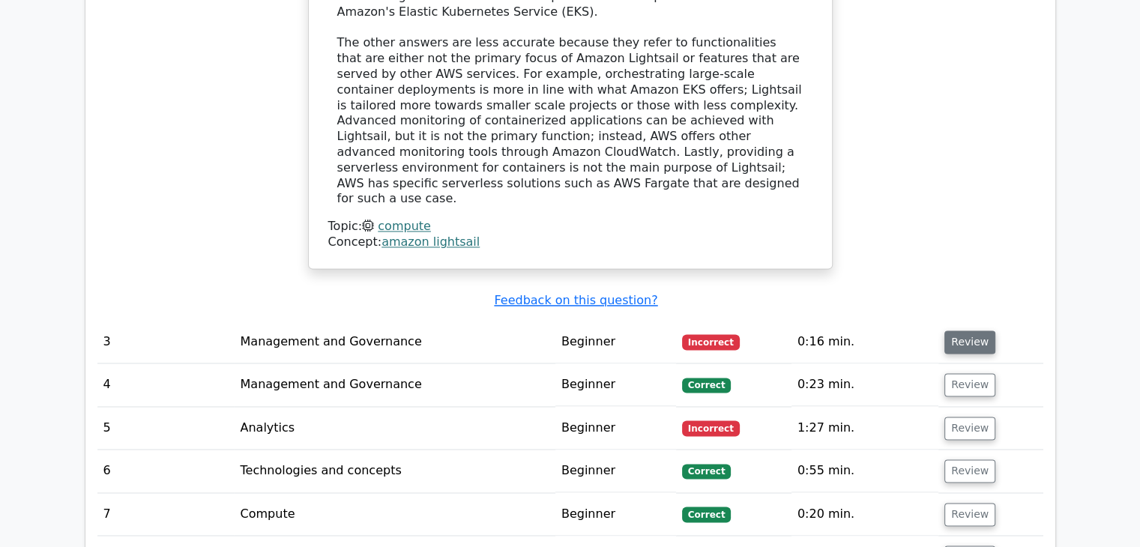
click at [957, 331] on button "Review" at bounding box center [970, 342] width 51 height 23
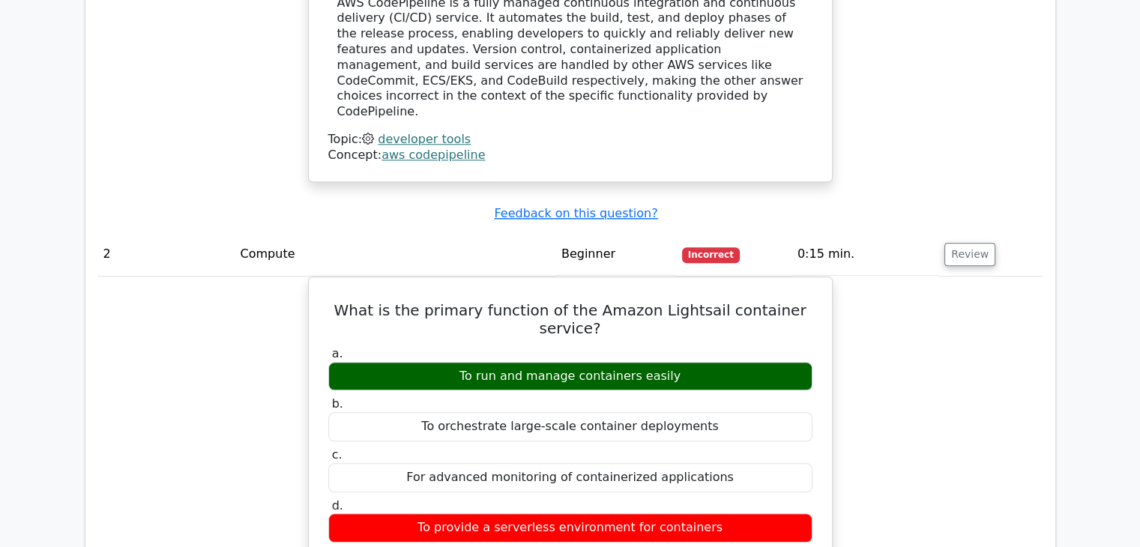
scroll to position [1575, 0]
click at [984, 243] on button "Review" at bounding box center [970, 254] width 51 height 23
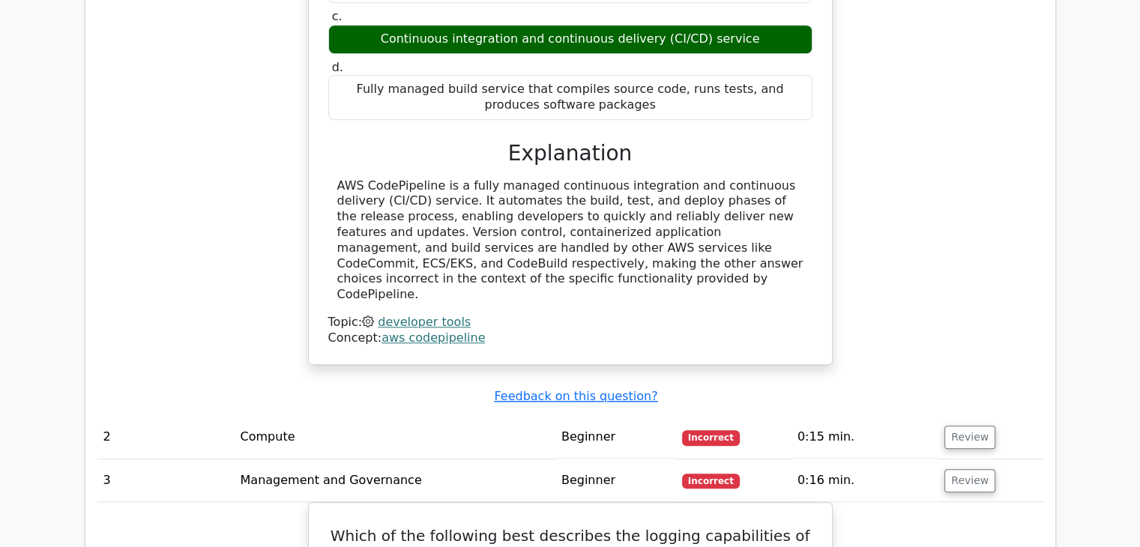
scroll to position [1200, 0]
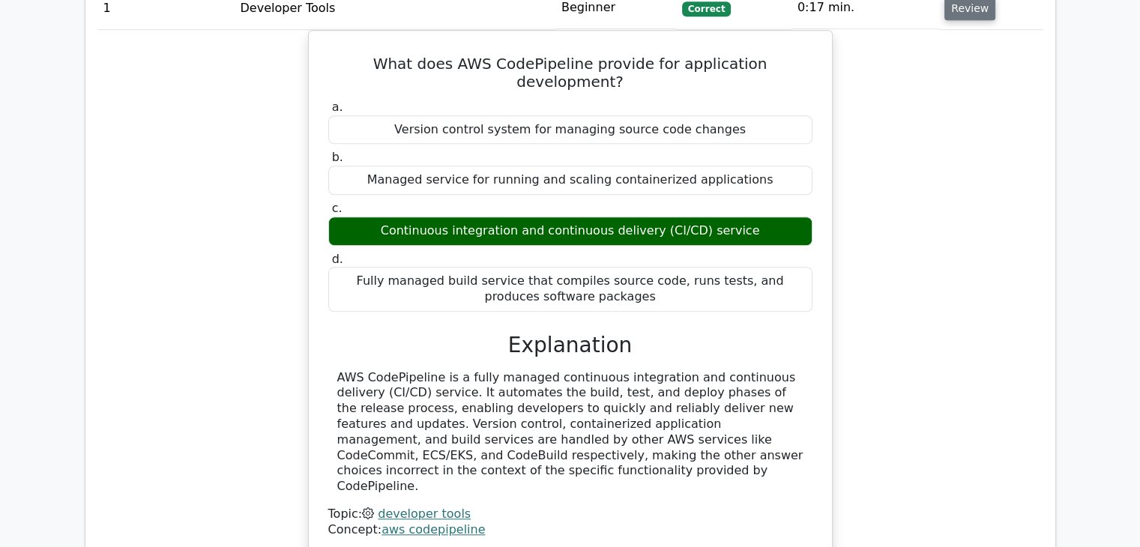
click at [954, 15] on button "Review" at bounding box center [970, 8] width 51 height 23
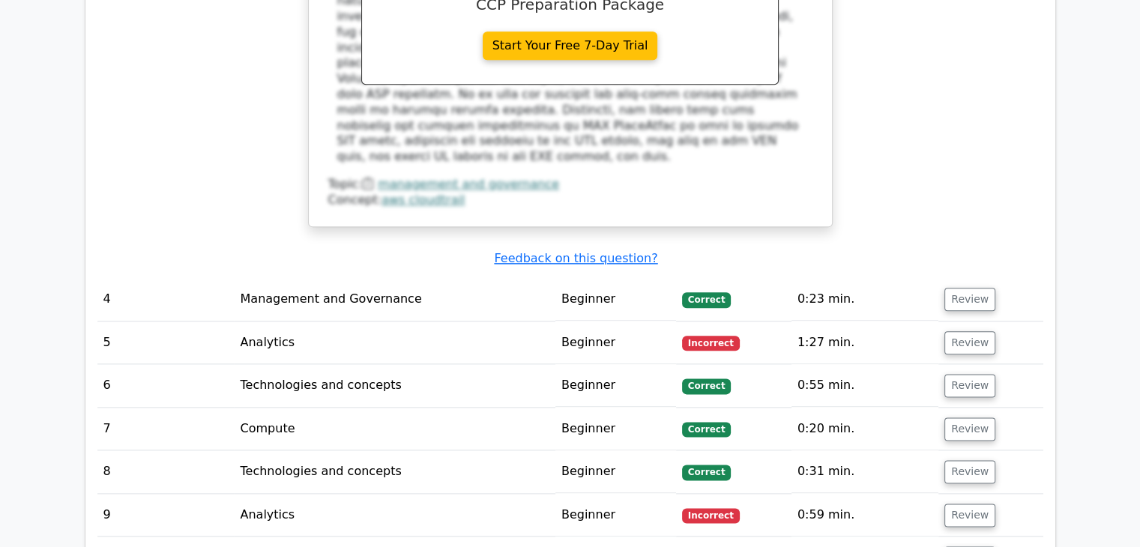
scroll to position [1800, 0]
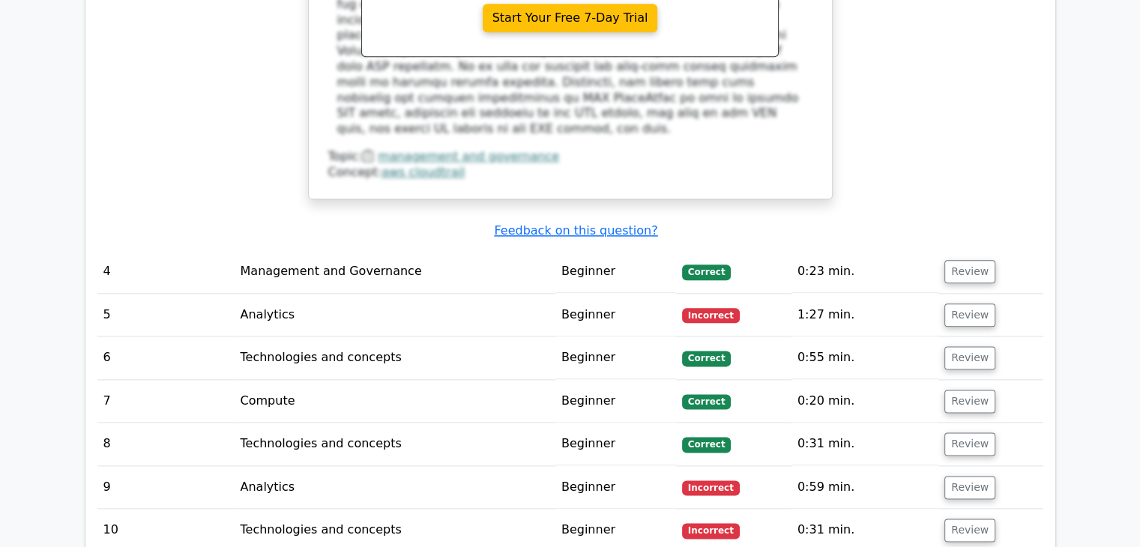
drag, startPoint x: 276, startPoint y: 239, endPoint x: 342, endPoint y: 250, distance: 66.8
click at [277, 250] on td "Management and Governance" at bounding box center [394, 271] width 321 height 43
click at [954, 260] on button "Review" at bounding box center [970, 271] width 51 height 23
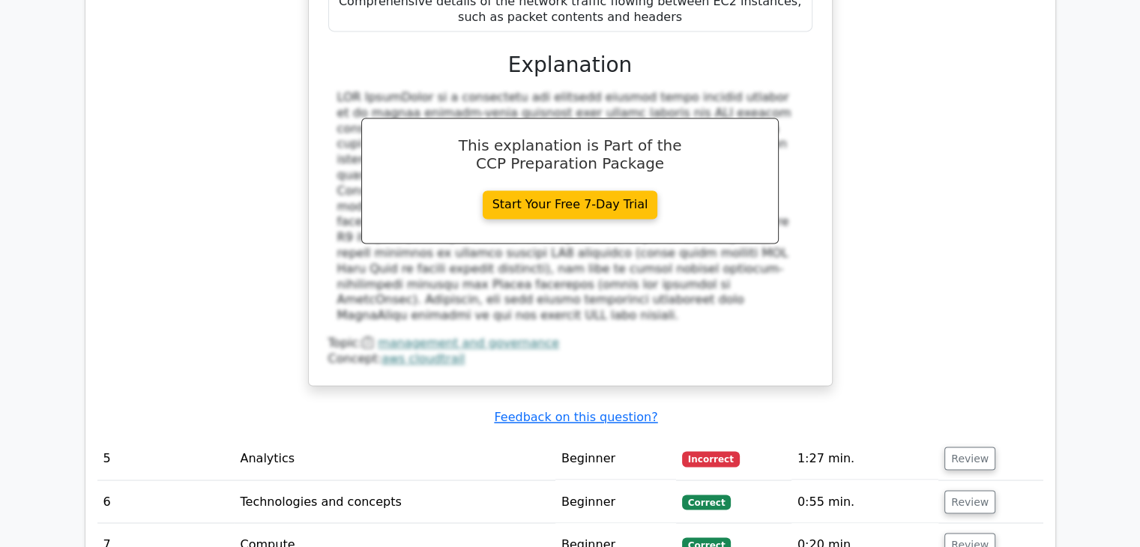
scroll to position [2549, 0]
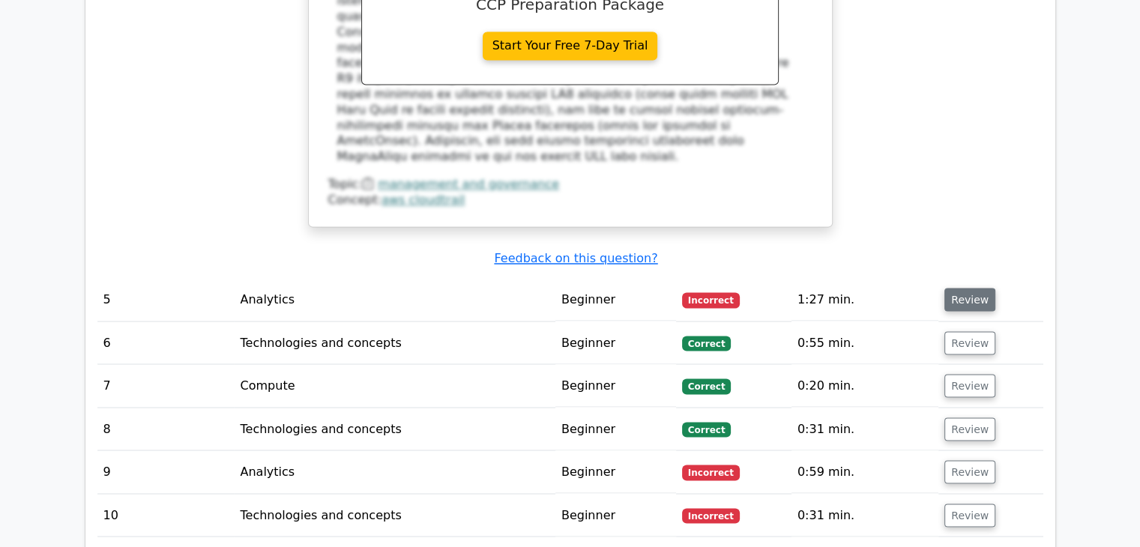
click at [982, 288] on button "Review" at bounding box center [970, 299] width 51 height 23
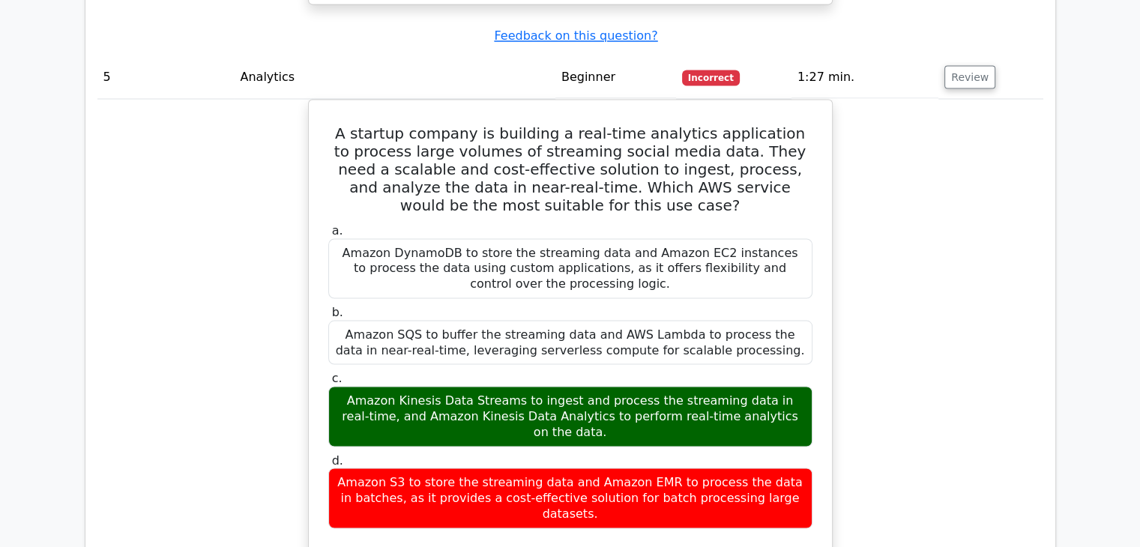
scroll to position [2774, 0]
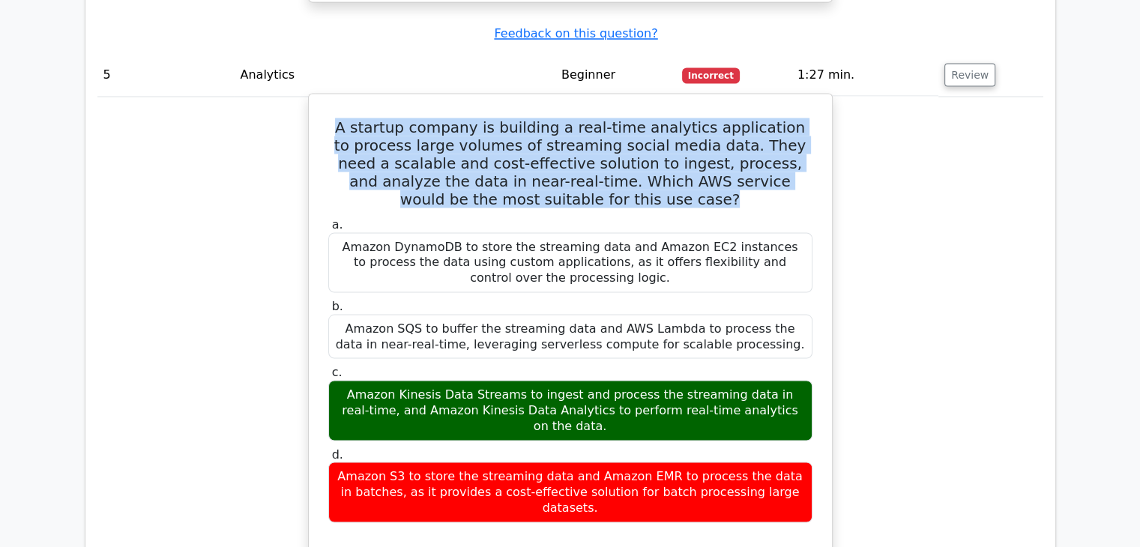
drag, startPoint x: 636, startPoint y: 127, endPoint x: 335, endPoint y: 58, distance: 308.7
click at [335, 118] on h5 "A startup company is building a real-time analytics application to process larg…" at bounding box center [570, 163] width 487 height 90
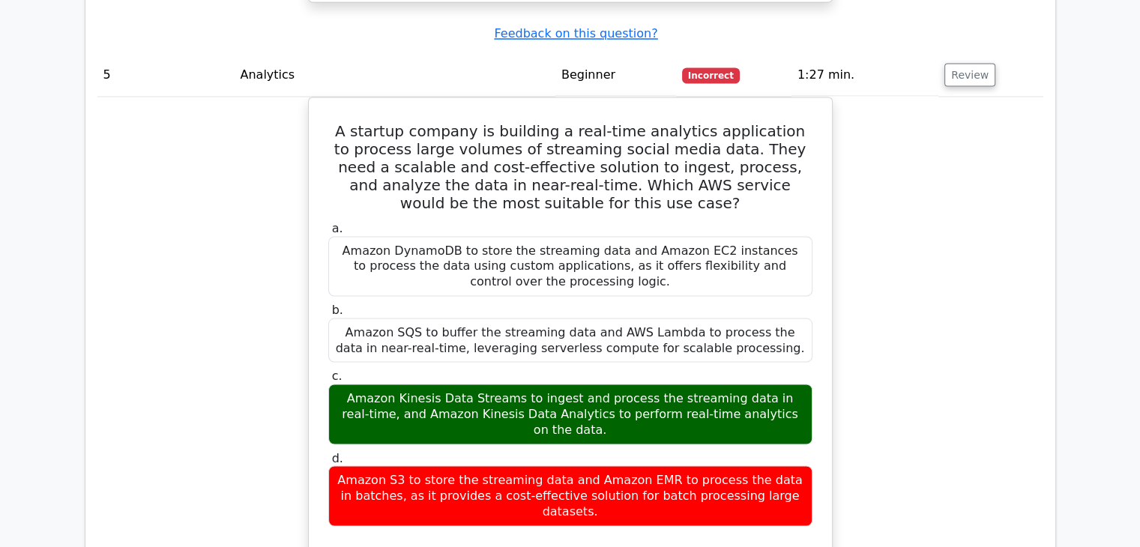
click at [198, 262] on div "A startup company is building a real-time analytics application to process larg…" at bounding box center [570, 474] width 946 height 755
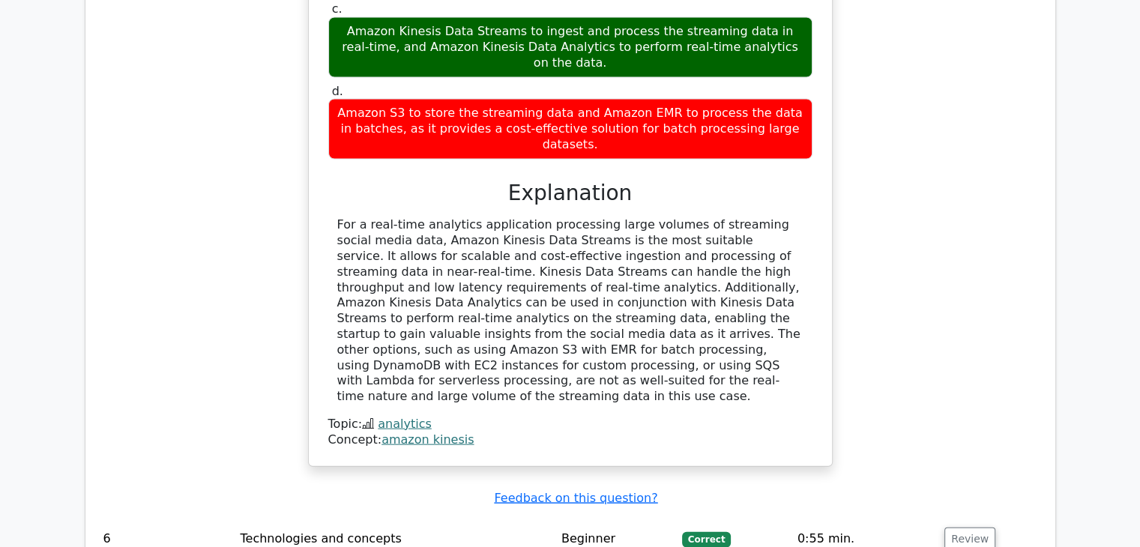
scroll to position [3299, 0]
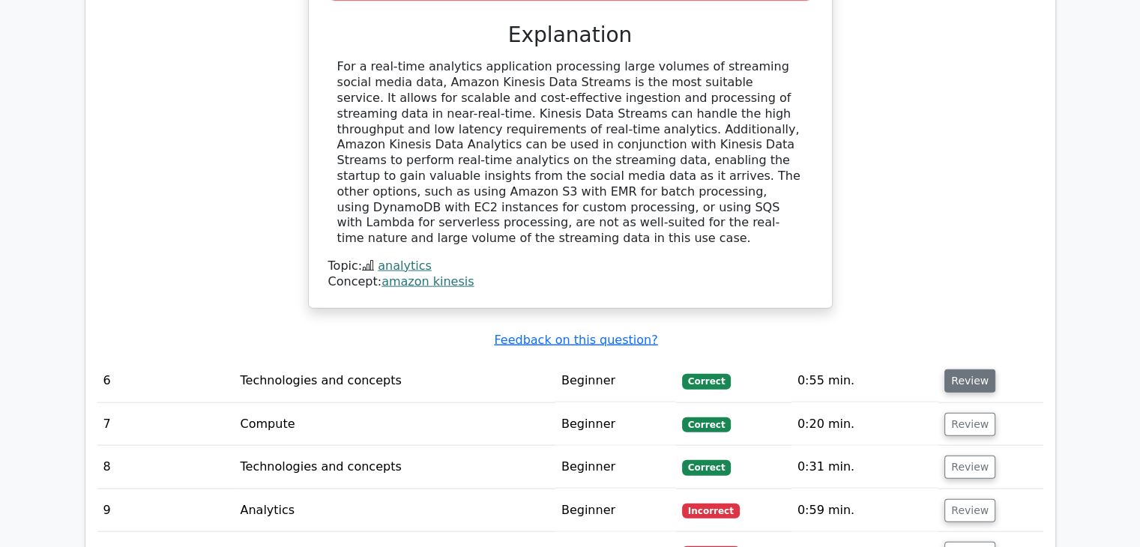
click at [952, 370] on button "Review" at bounding box center [970, 381] width 51 height 23
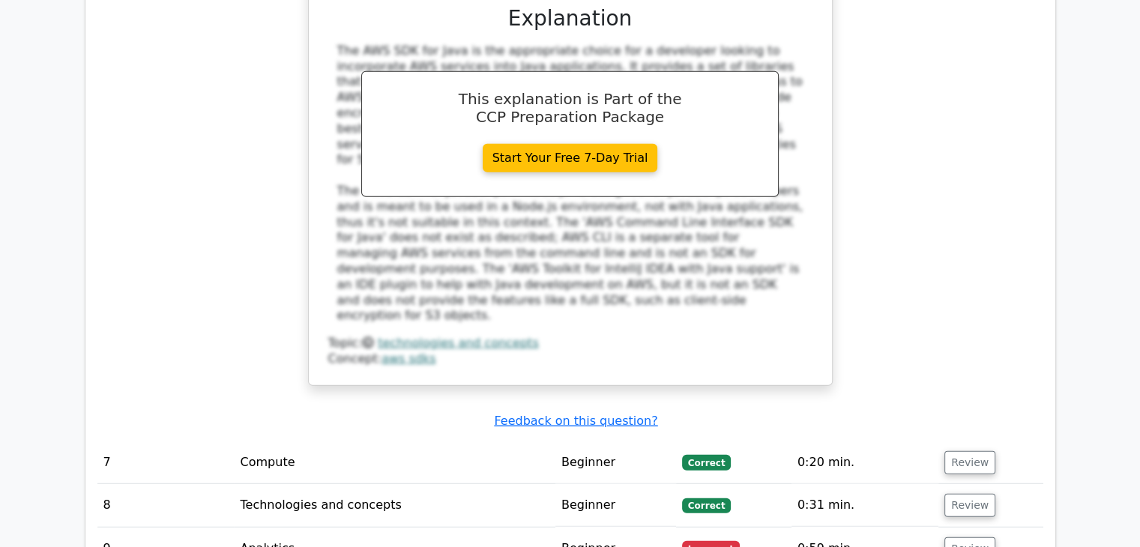
scroll to position [4124, 0]
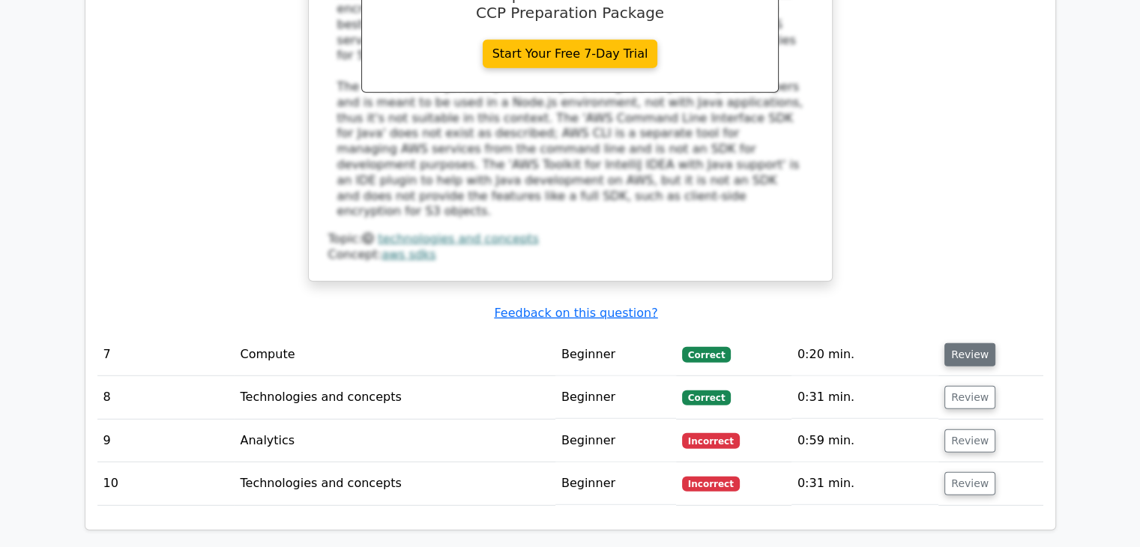
click at [958, 343] on button "Review" at bounding box center [970, 354] width 51 height 23
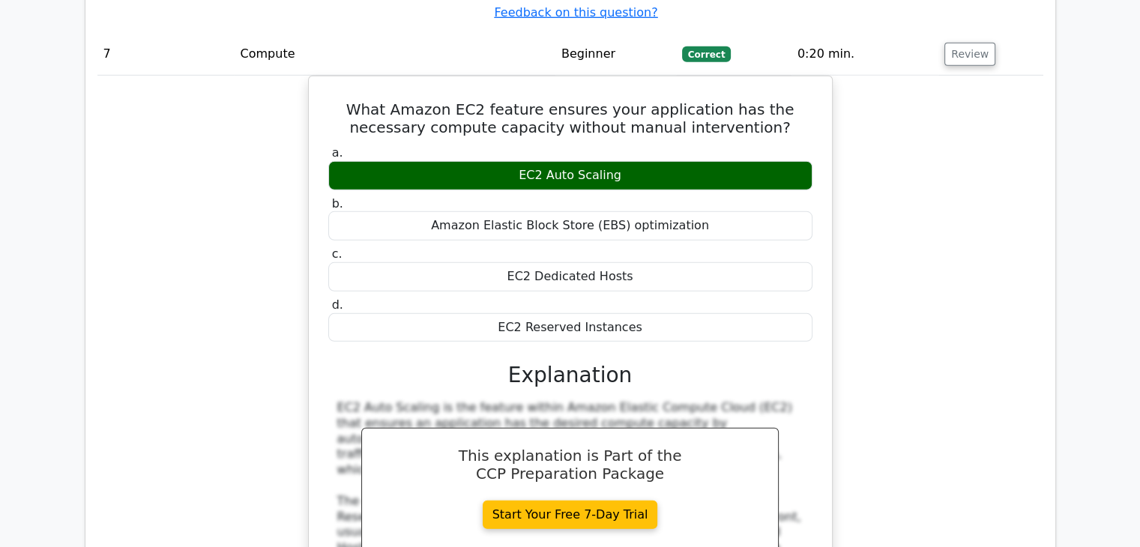
scroll to position [4649, 0]
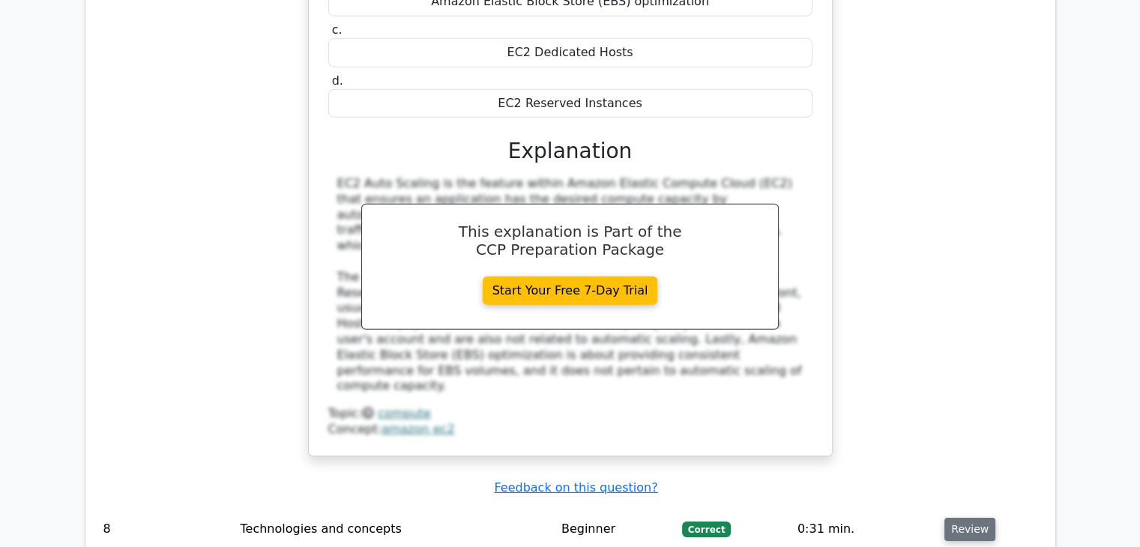
click at [958, 518] on button "Review" at bounding box center [970, 529] width 51 height 23
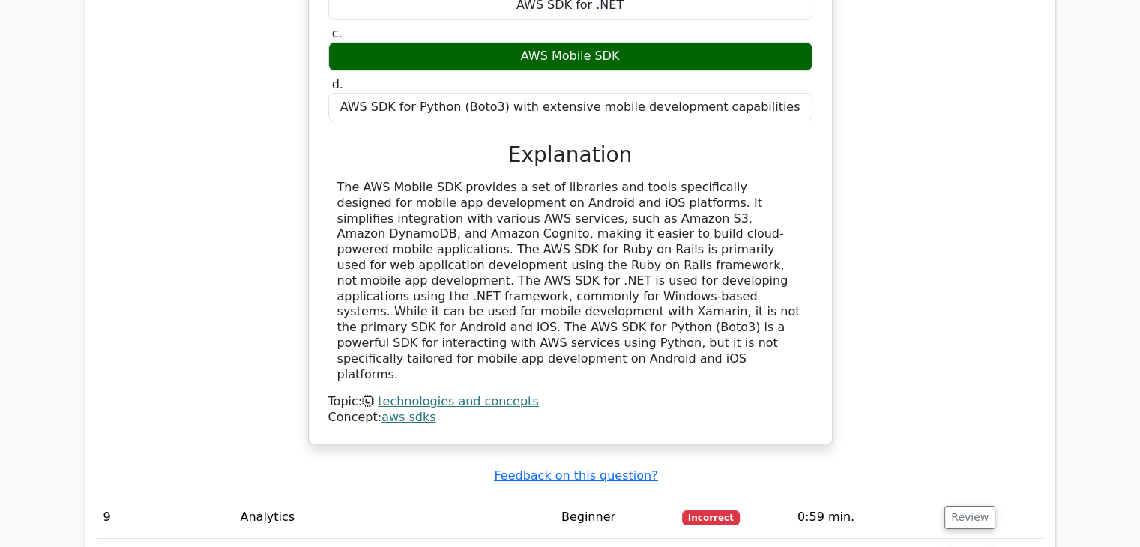
scroll to position [5324, 0]
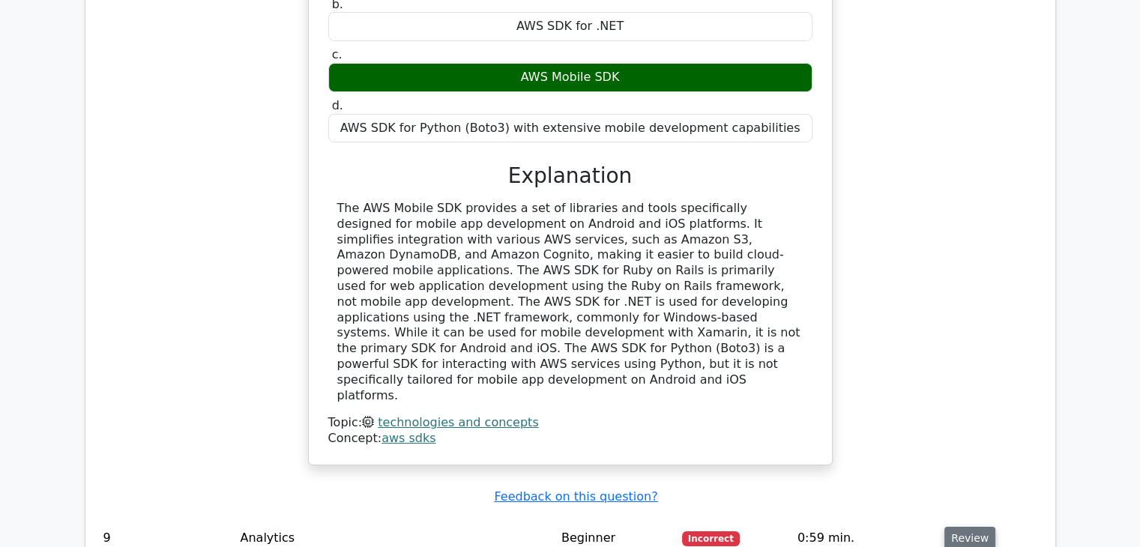
click at [966, 527] on button "Review" at bounding box center [970, 538] width 51 height 23
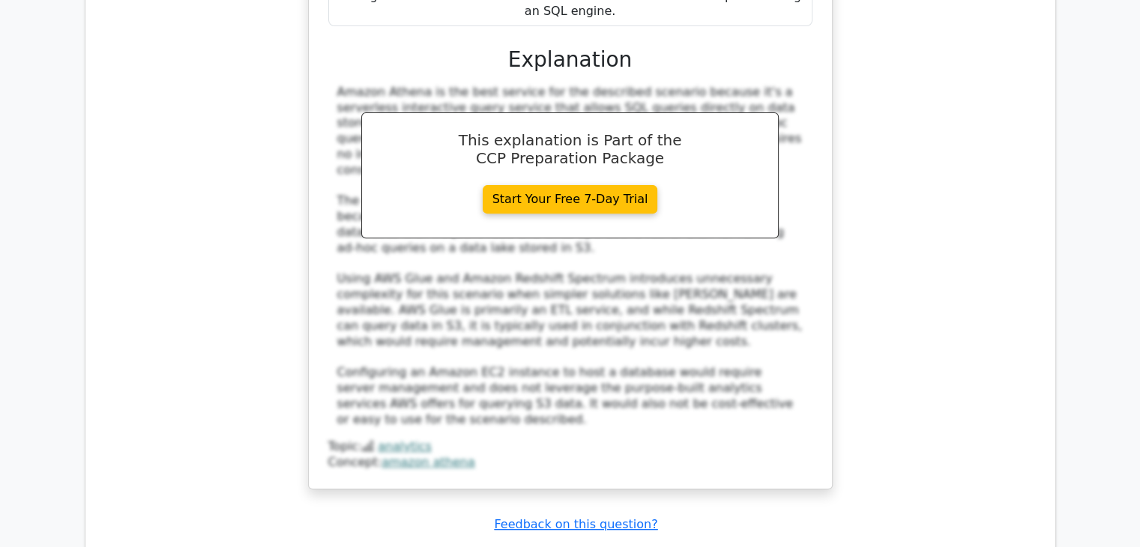
scroll to position [6373, 0]
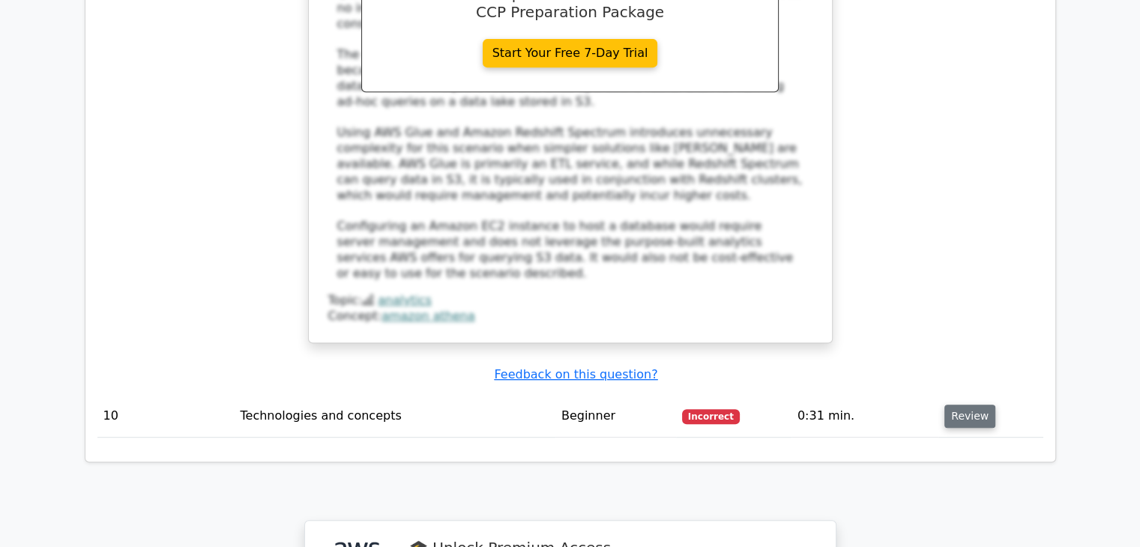
click at [970, 405] on button "Review" at bounding box center [970, 416] width 51 height 23
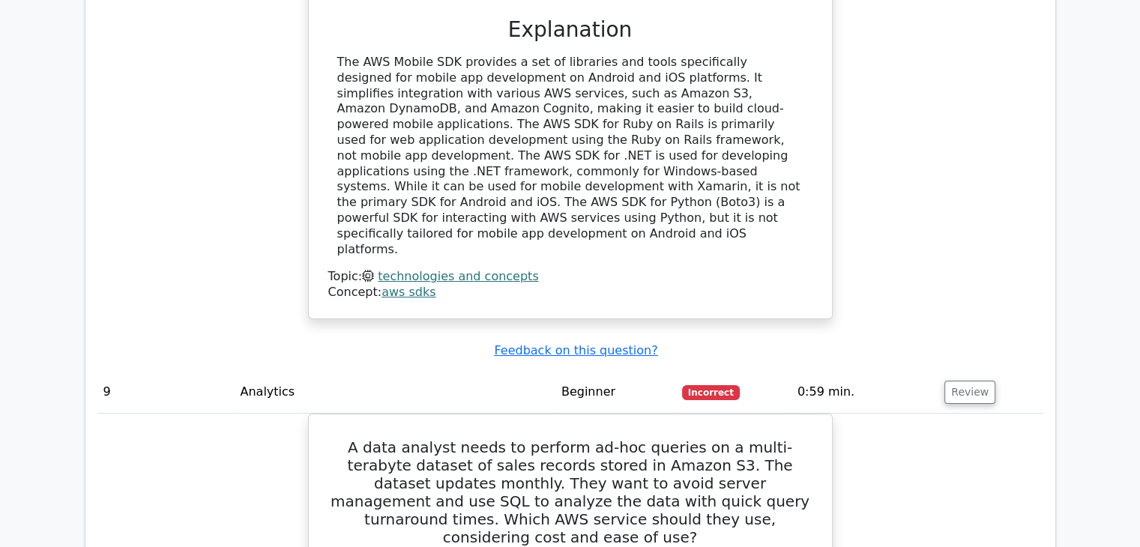
scroll to position [5474, 0]
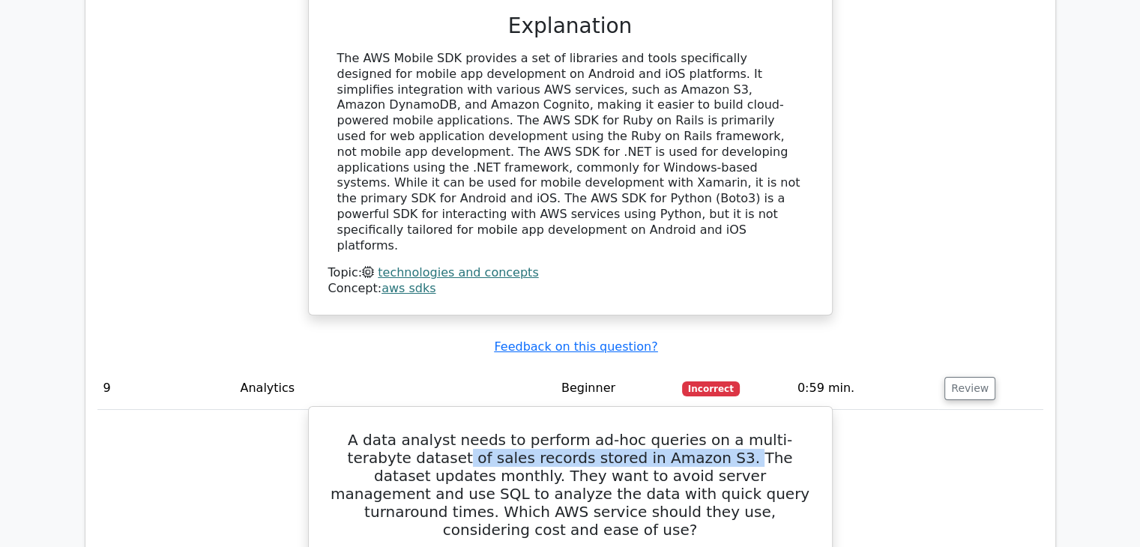
drag, startPoint x: 395, startPoint y: 250, endPoint x: 658, endPoint y: 247, distance: 262.5
click at [658, 431] on h5 "A data analyst needs to perform ad-hoc queries on a multi-terabyte dataset of s…" at bounding box center [570, 485] width 487 height 108
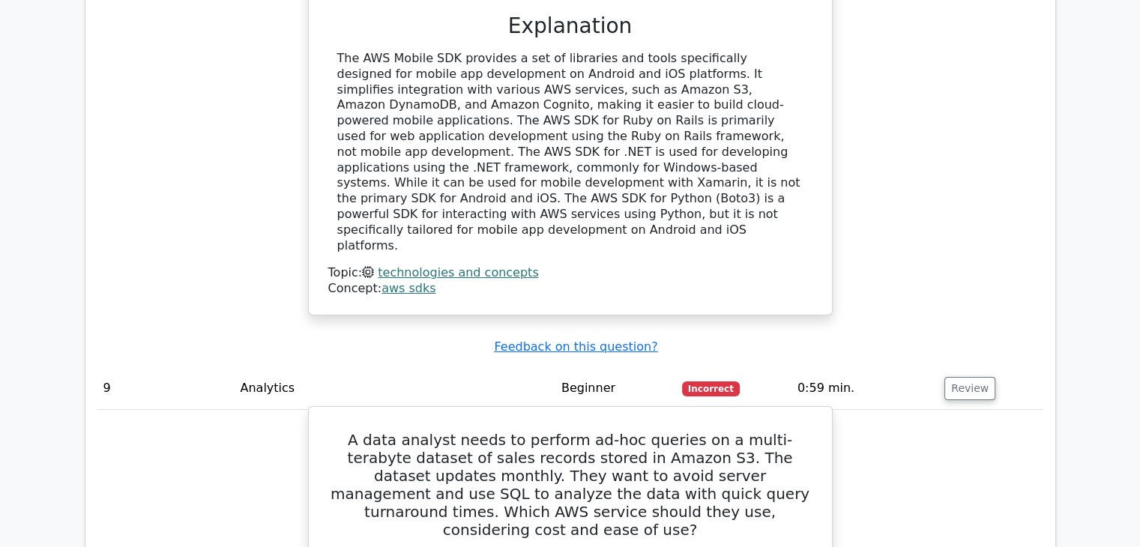
click at [502, 431] on h5 "A data analyst needs to perform ad-hoc queries on a multi-terabyte dataset of s…" at bounding box center [570, 485] width 487 height 108
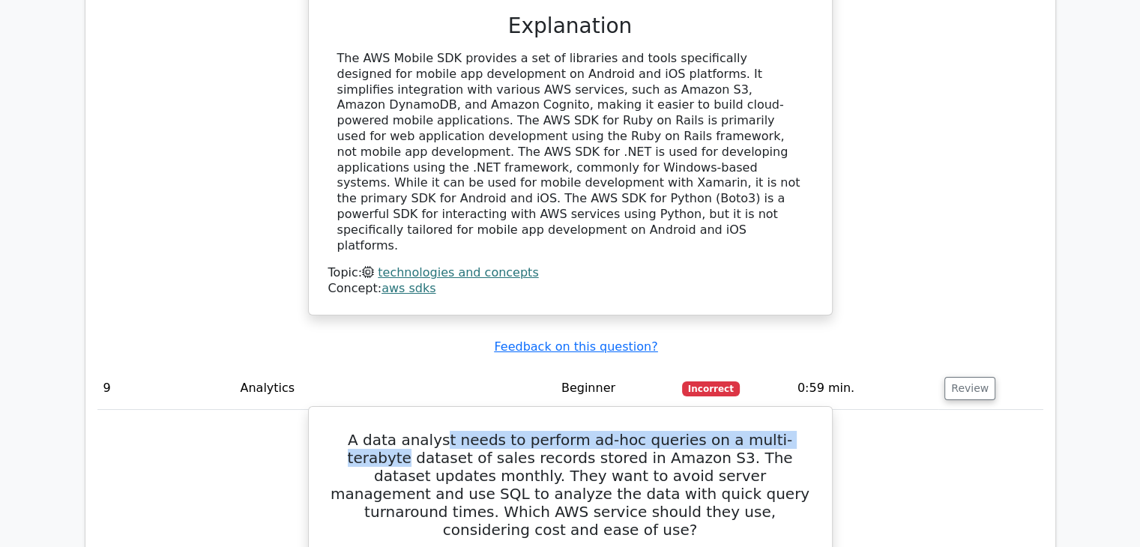
drag, startPoint x: 429, startPoint y: 223, endPoint x: 802, endPoint y: 227, distance: 373.4
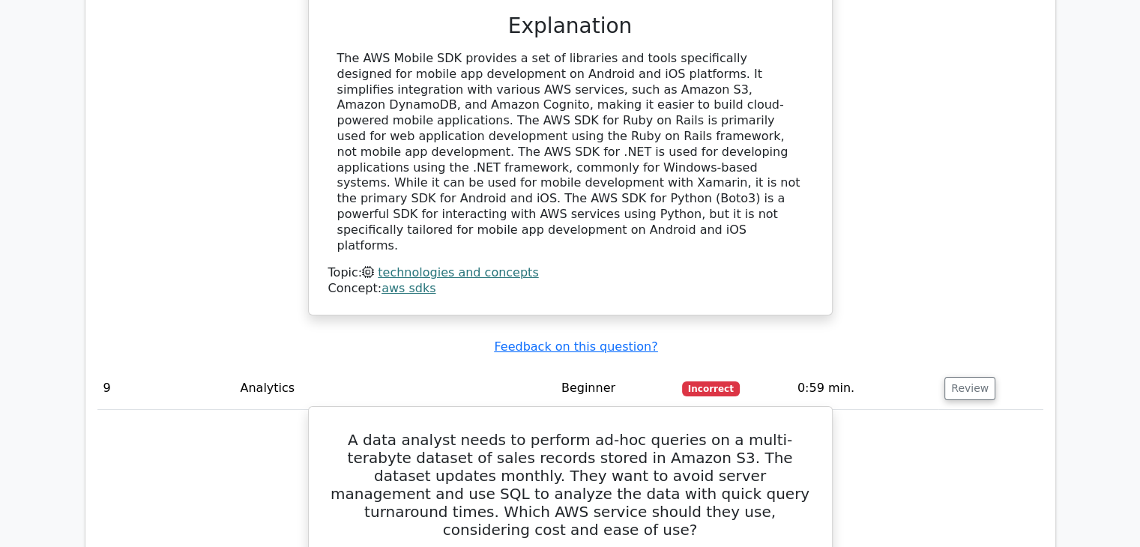
click at [495, 431] on h5 "A data analyst needs to perform ad-hoc queries on a multi-terabyte dataset of s…" at bounding box center [570, 485] width 487 height 108
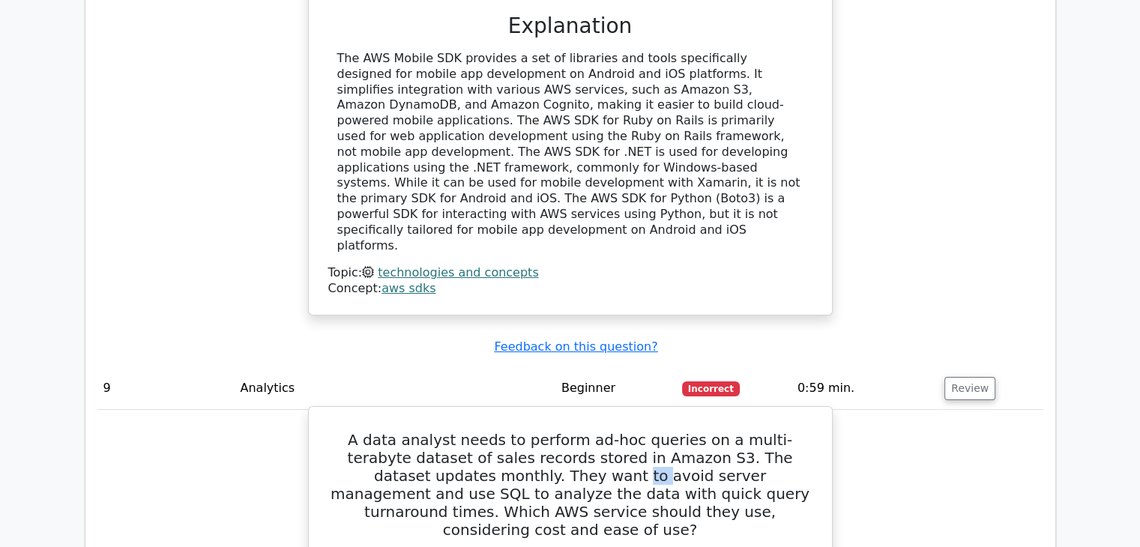
click at [495, 431] on h5 "A data analyst needs to perform ad-hoc queries on a multi-terabyte dataset of s…" at bounding box center [570, 485] width 487 height 108
click at [693, 431] on h5 "A data analyst needs to perform ad-hoc queries on a multi-terabyte dataset of s…" at bounding box center [570, 485] width 487 height 108
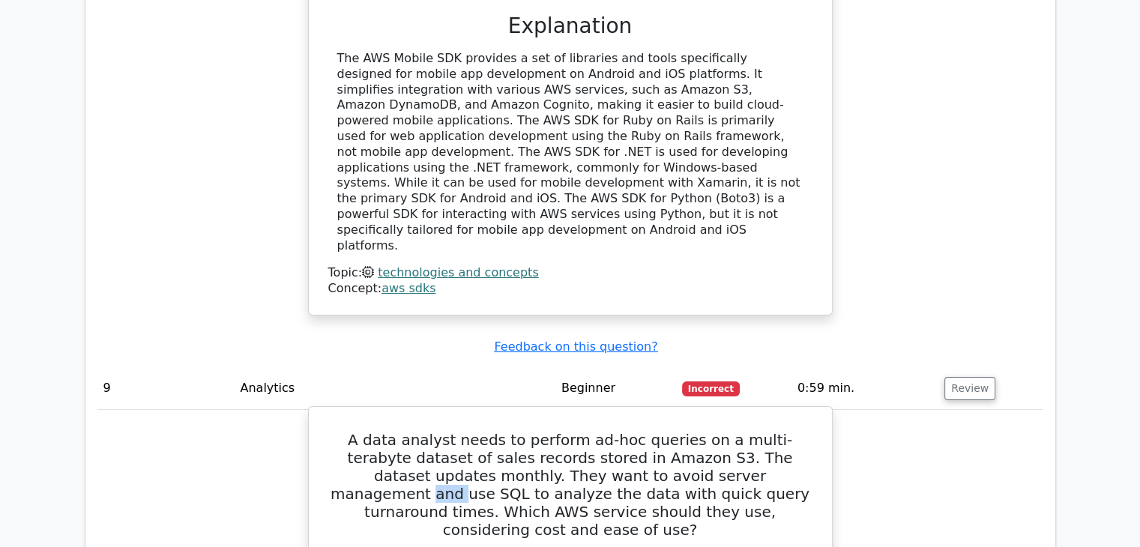
click at [693, 431] on h5 "A data analyst needs to perform ad-hoc queries on a multi-terabyte dataset of s…" at bounding box center [570, 485] width 487 height 108
click at [488, 431] on h5 "A data analyst needs to perform ad-hoc queries on a multi-terabyte dataset of s…" at bounding box center [570, 485] width 487 height 108
click at [769, 431] on h5 "A data analyst needs to perform ad-hoc queries on a multi-terabyte dataset of s…" at bounding box center [570, 485] width 487 height 108
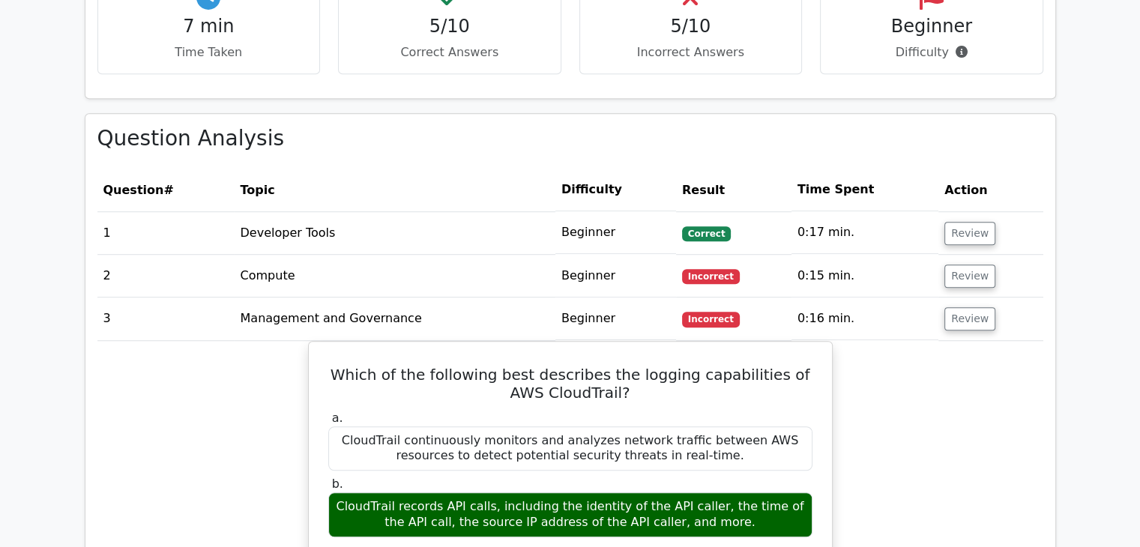
scroll to position [1275, 0]
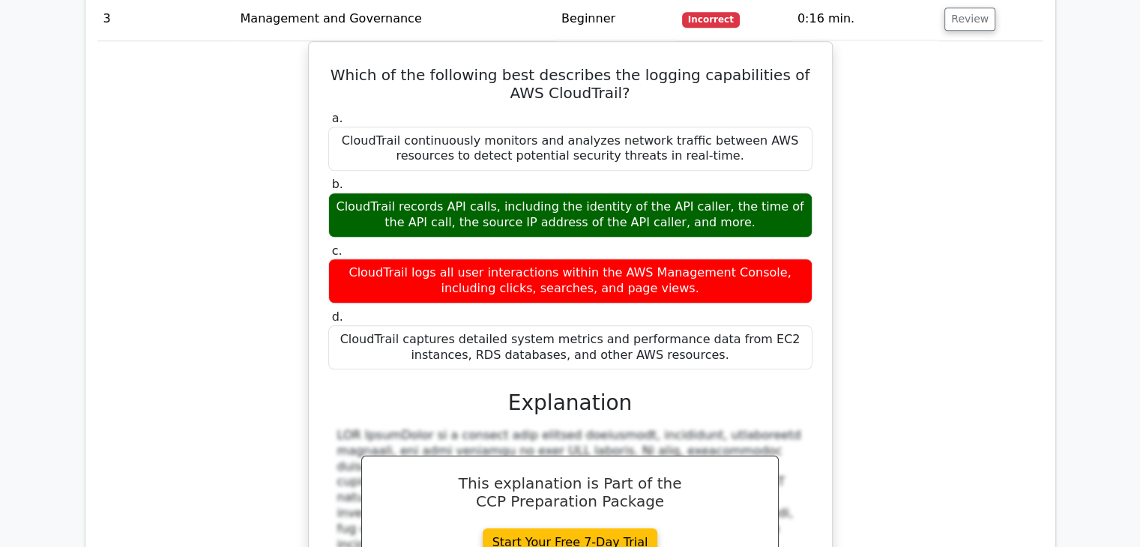
click at [253, 373] on div "Which of the following best describes the logging capabilities of AWS CloudTrai…" at bounding box center [570, 391] width 946 height 701
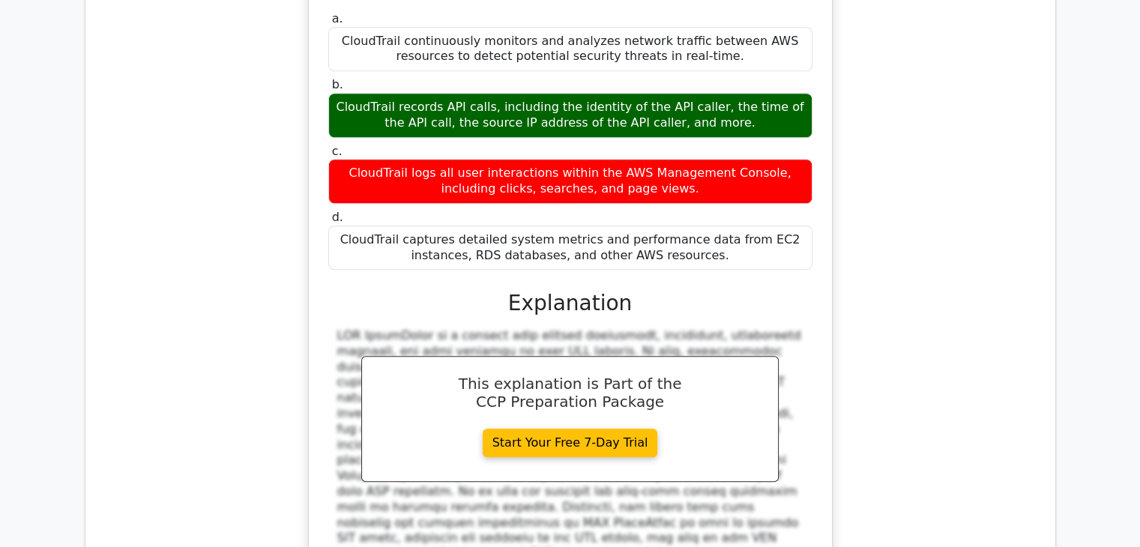
scroll to position [1575, 0]
